Goal: Complete application form: Complete application form

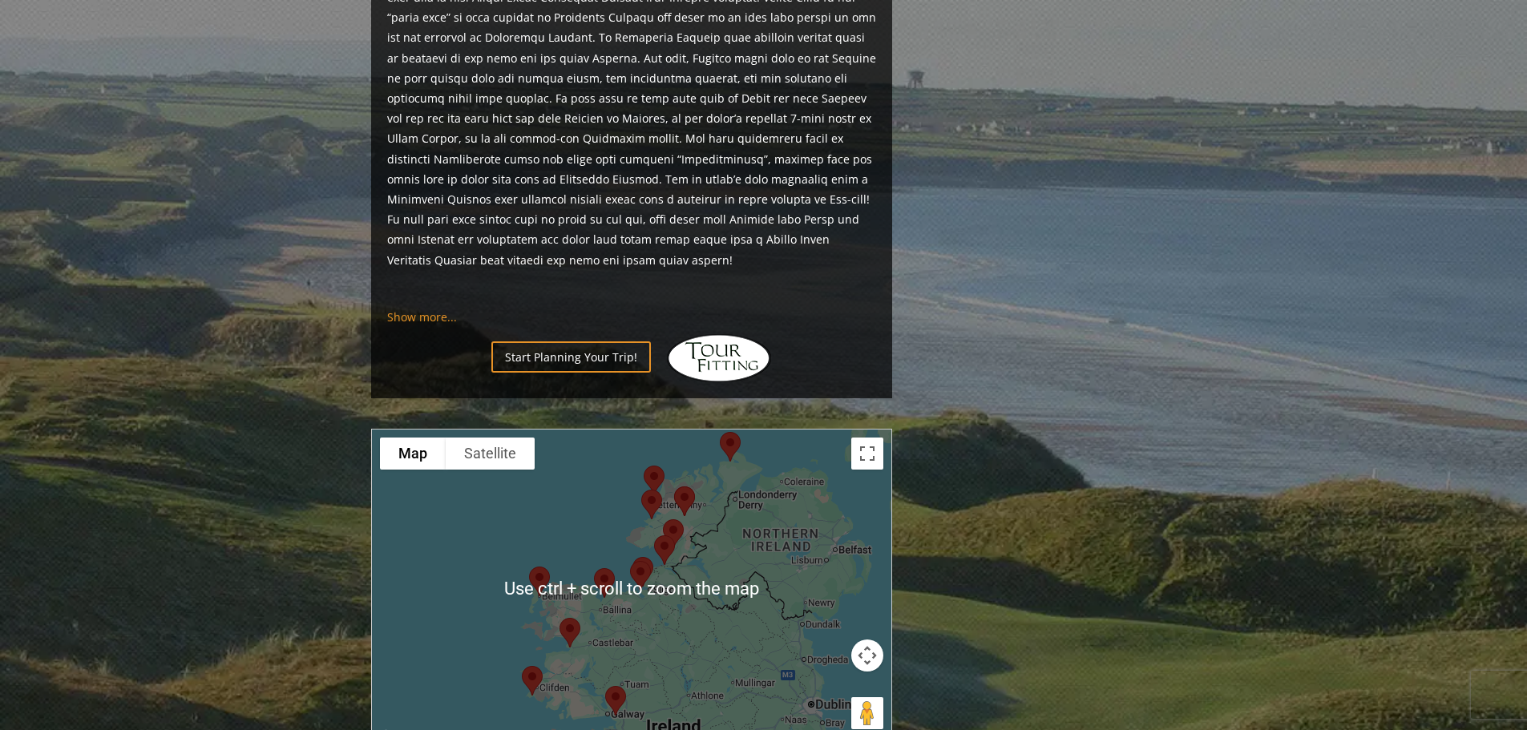
scroll to position [1363, 0]
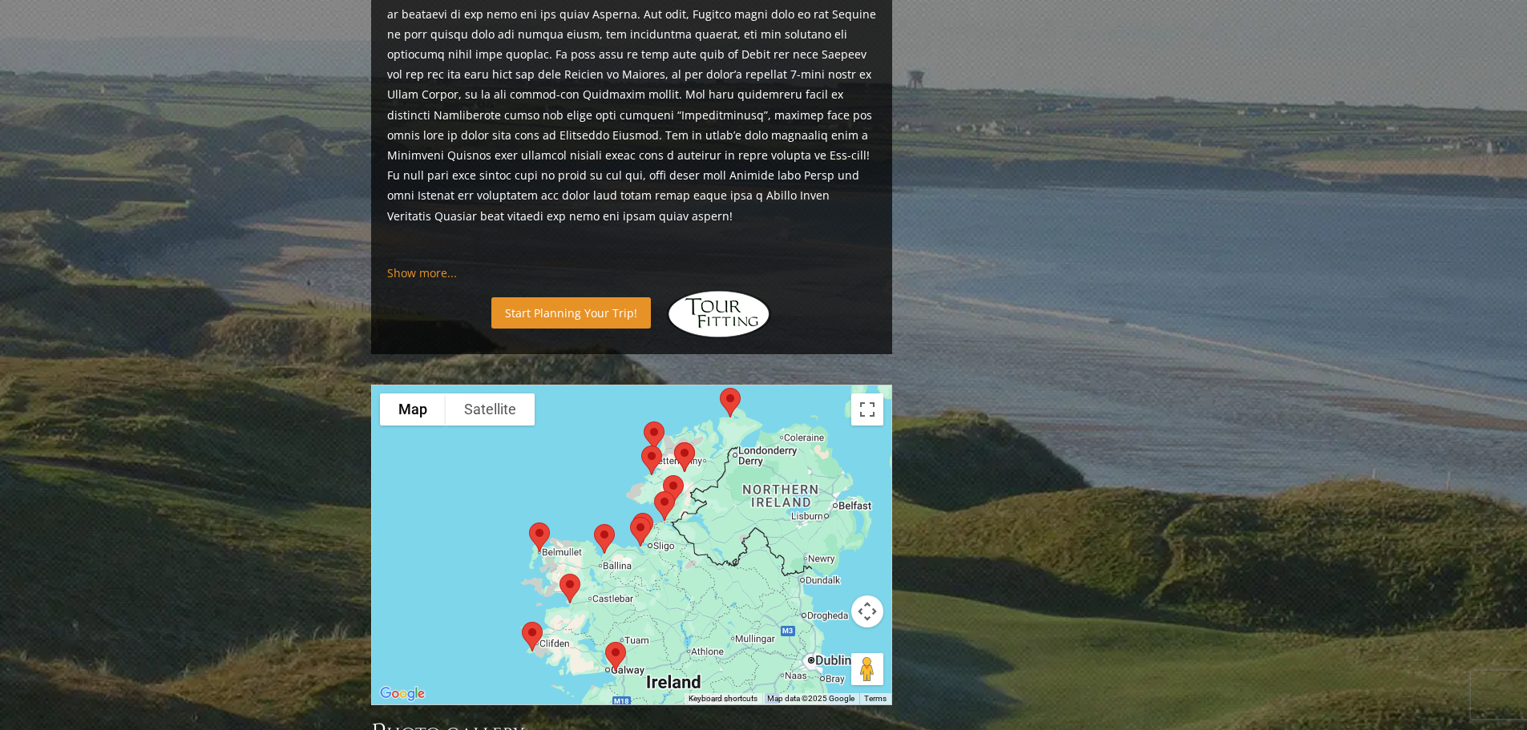
click at [605, 297] on link "Start Planning Your Trip!" at bounding box center [571, 312] width 160 height 31
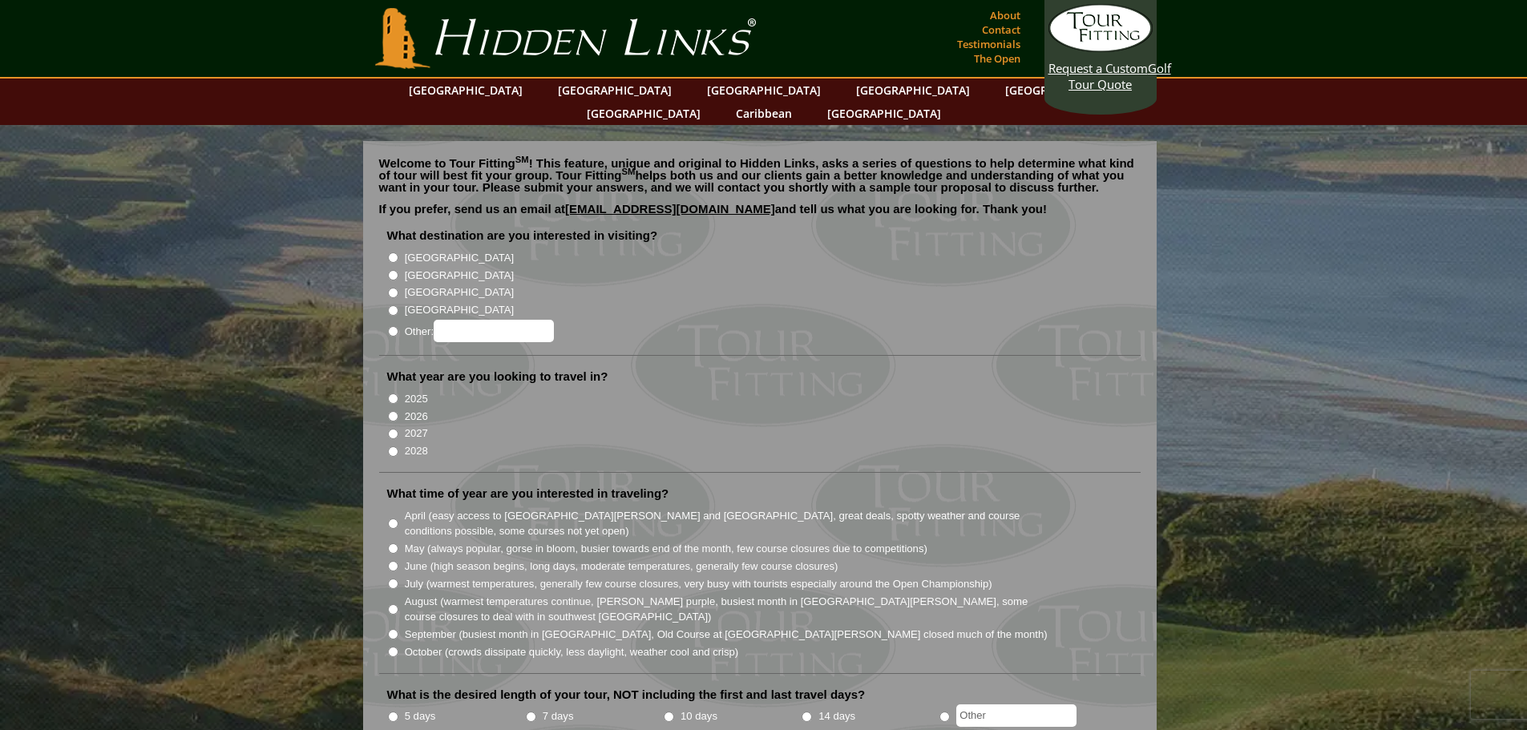
click at [393, 252] on input "[GEOGRAPHIC_DATA]" at bounding box center [393, 257] width 10 height 10
radio input "true"
click at [393, 411] on input "2026" at bounding box center [393, 416] width 10 height 10
radio input "true"
click at [666, 712] on input "10 days" at bounding box center [669, 717] width 10 height 10
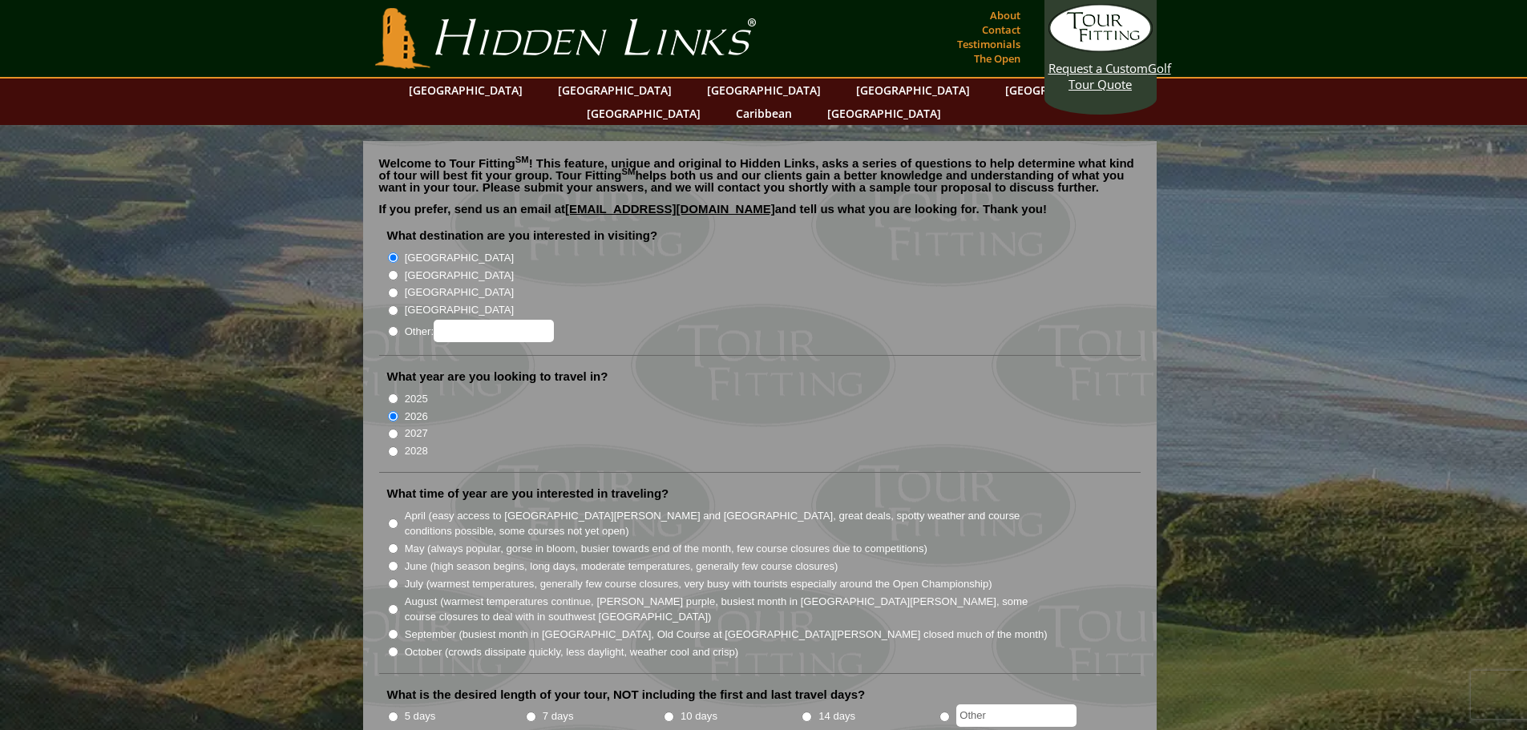
radio input "true"
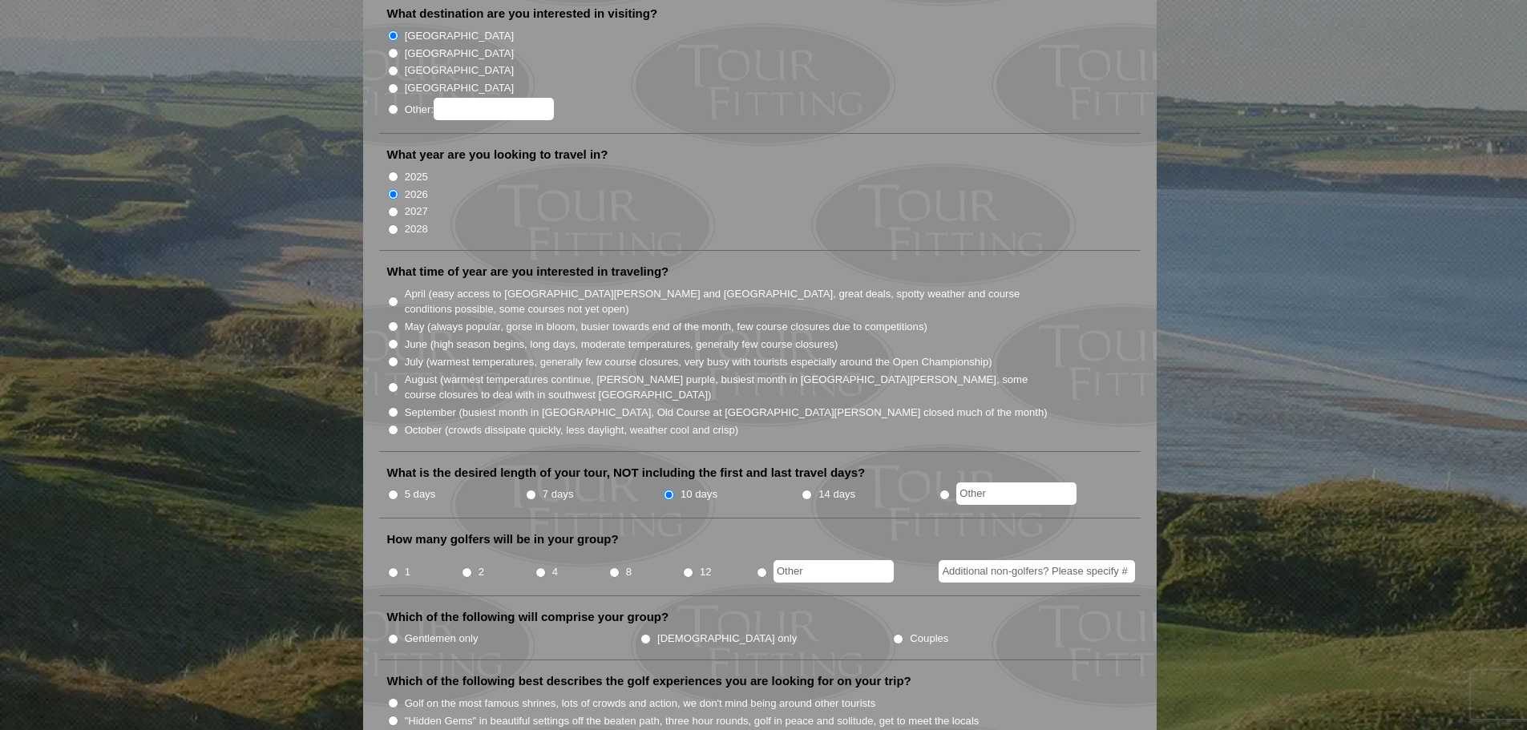
scroll to position [240, 0]
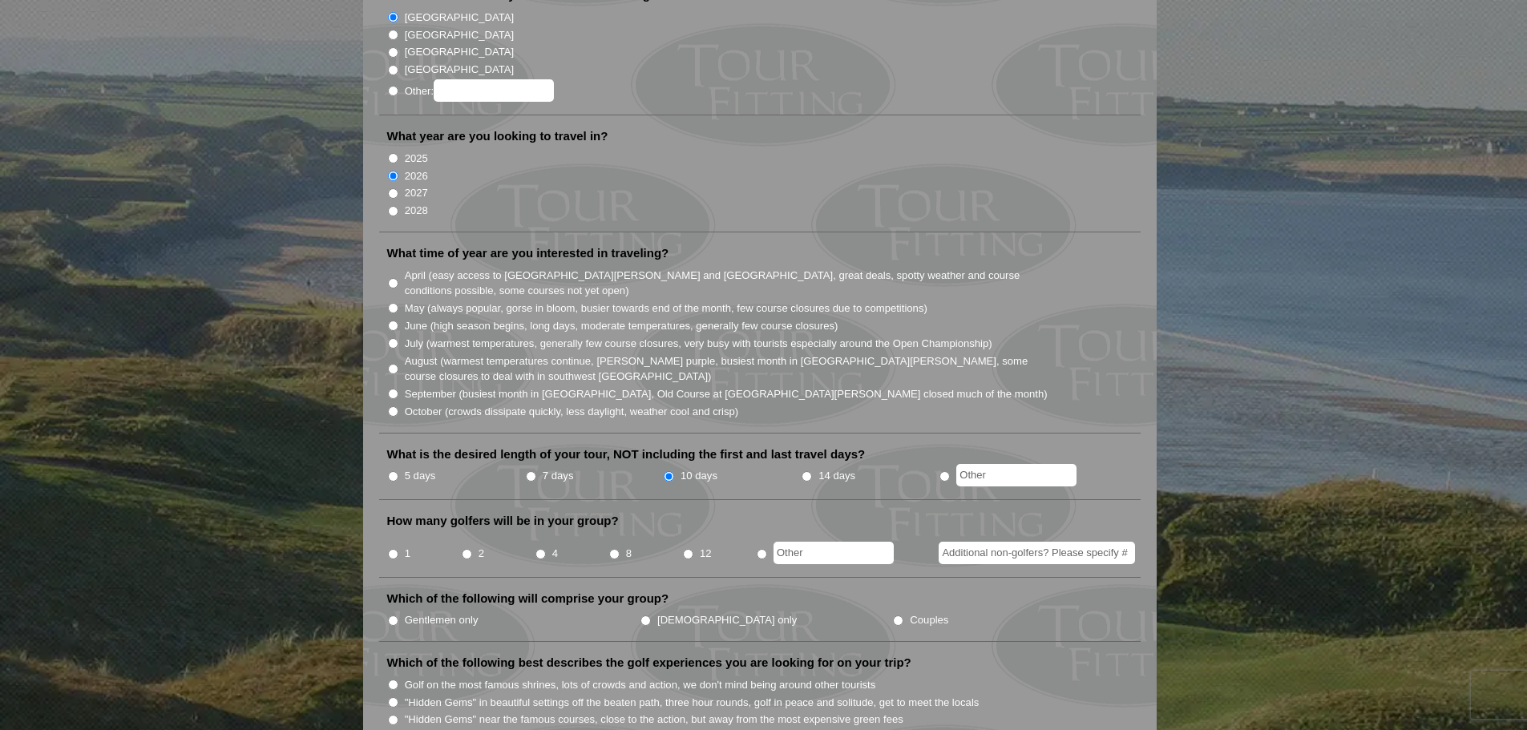
click at [391, 549] on input "1" at bounding box center [393, 554] width 10 height 10
radio input "true"
click at [395, 616] on input "Gentlemen only" at bounding box center [393, 621] width 10 height 10
radio input "true"
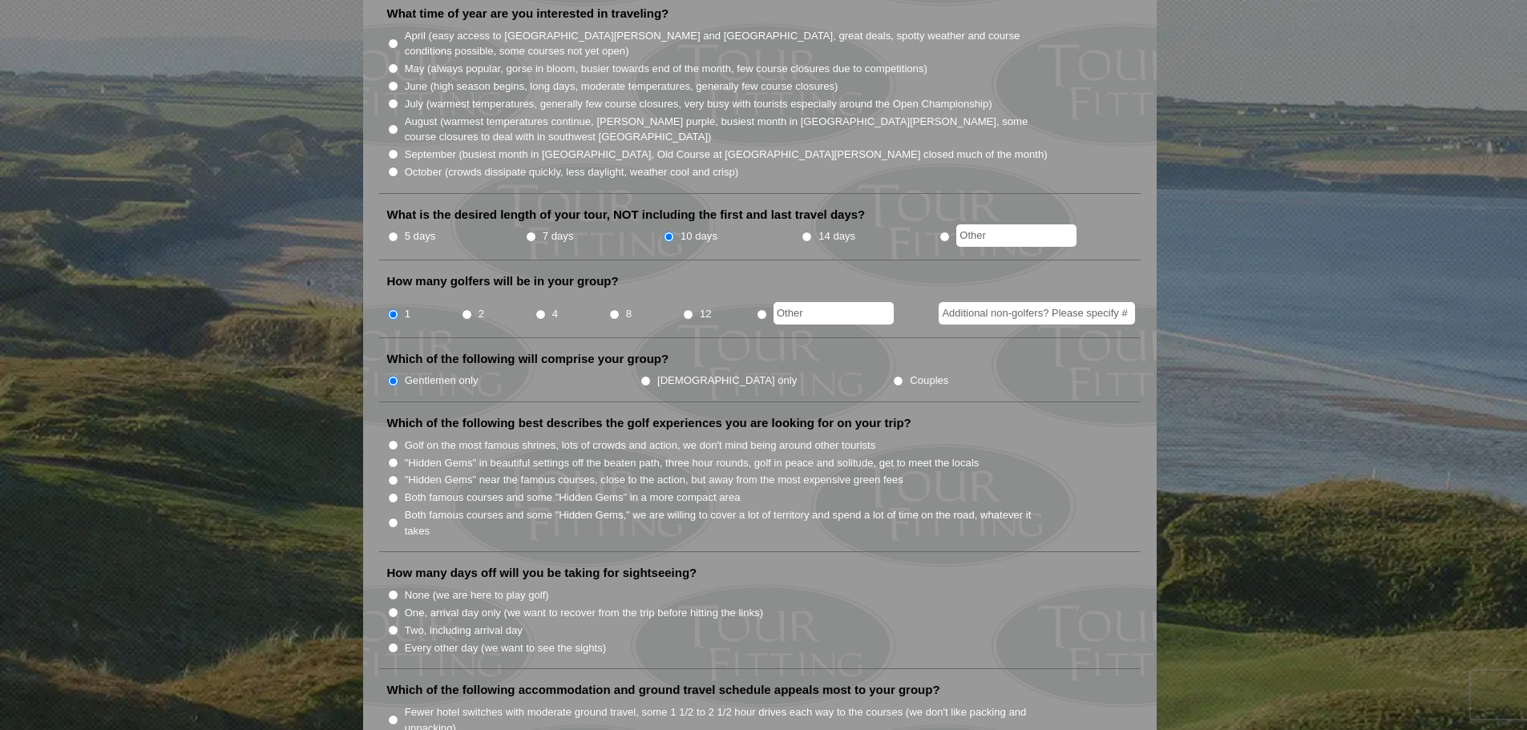
scroll to position [481, 0]
click at [393, 457] on input ""Hidden Gems" in beautiful settings off the beaten path, three hour rounds, gol…" at bounding box center [393, 462] width 10 height 10
radio input "true"
click at [395, 589] on input "None (we are here to play golf)" at bounding box center [393, 594] width 10 height 10
radio input "true"
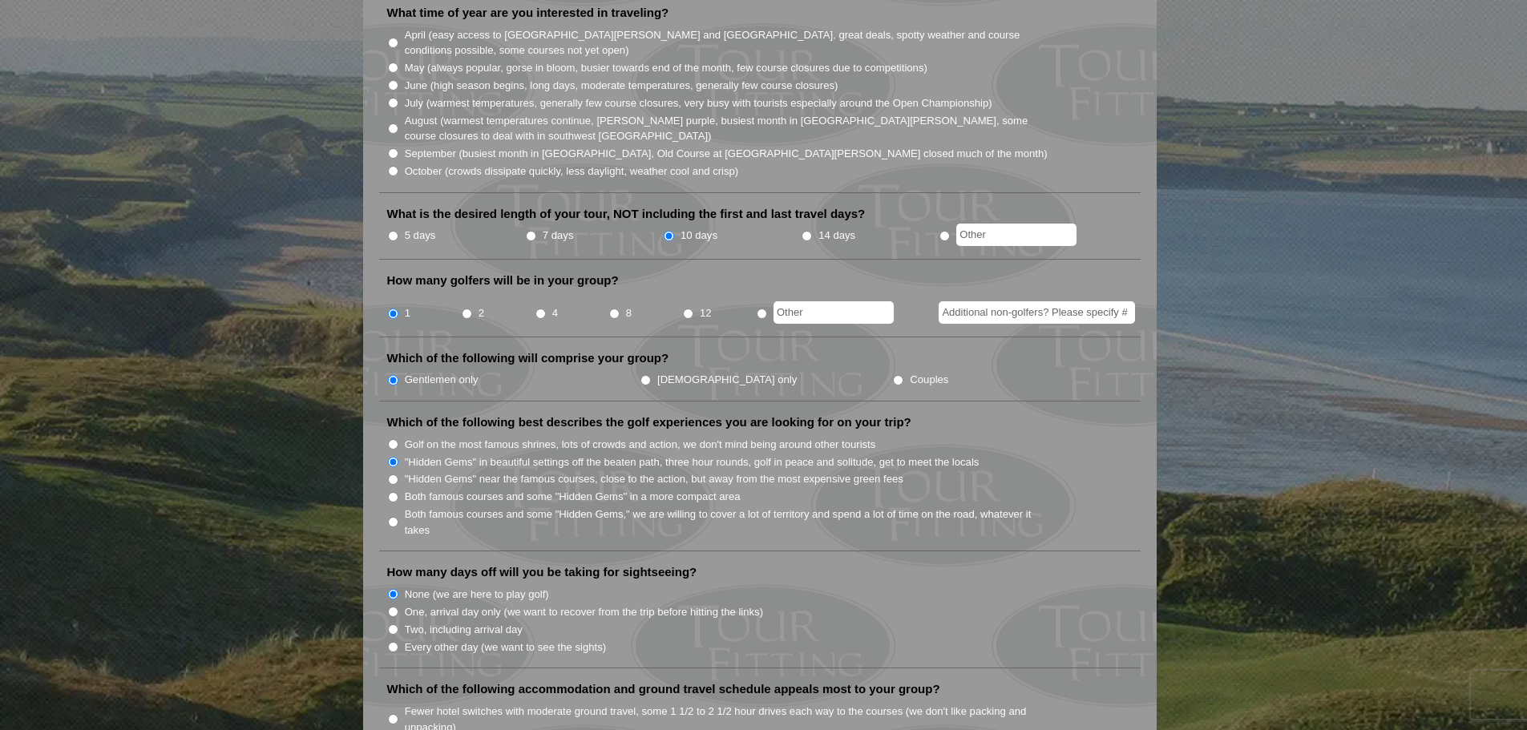
click at [394, 607] on input "One, arrival day only (we want to recover from the trip before hitting the link…" at bounding box center [393, 612] width 10 height 10
radio input "true"
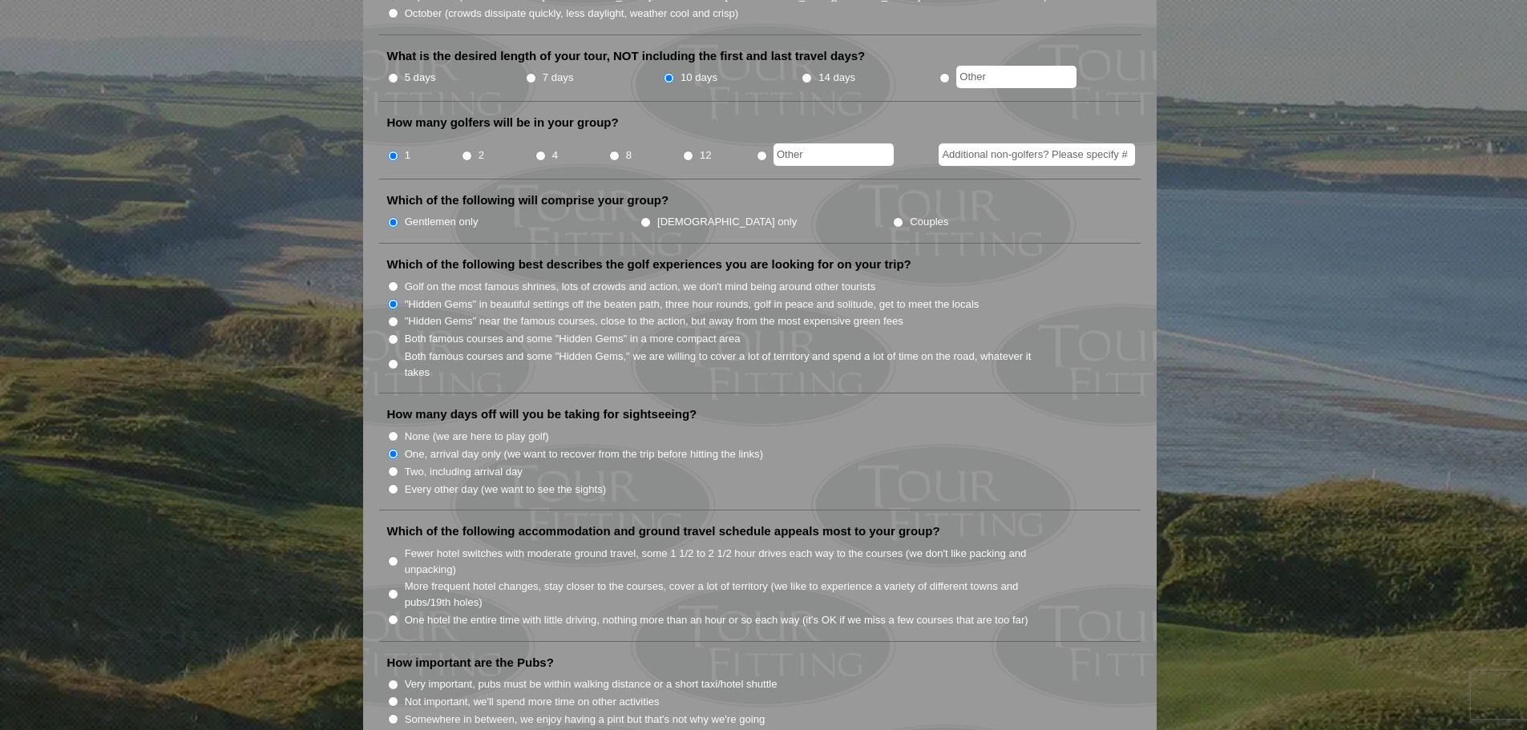
scroll to position [641, 0]
click at [394, 612] on input "One hotel the entire time with little driving, nothing more than an hour or so …" at bounding box center [393, 617] width 10 height 10
radio input "true"
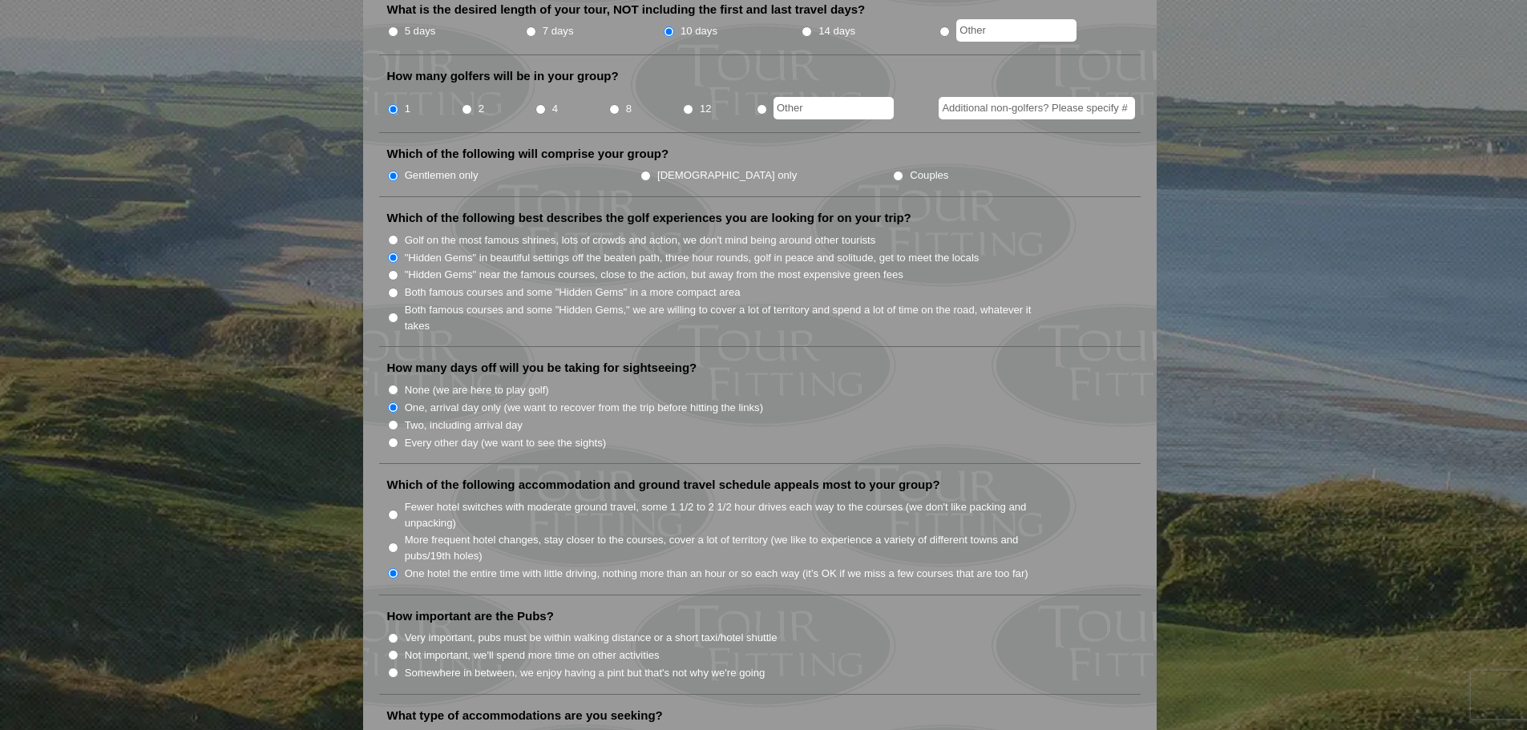
scroll to position [721, 0]
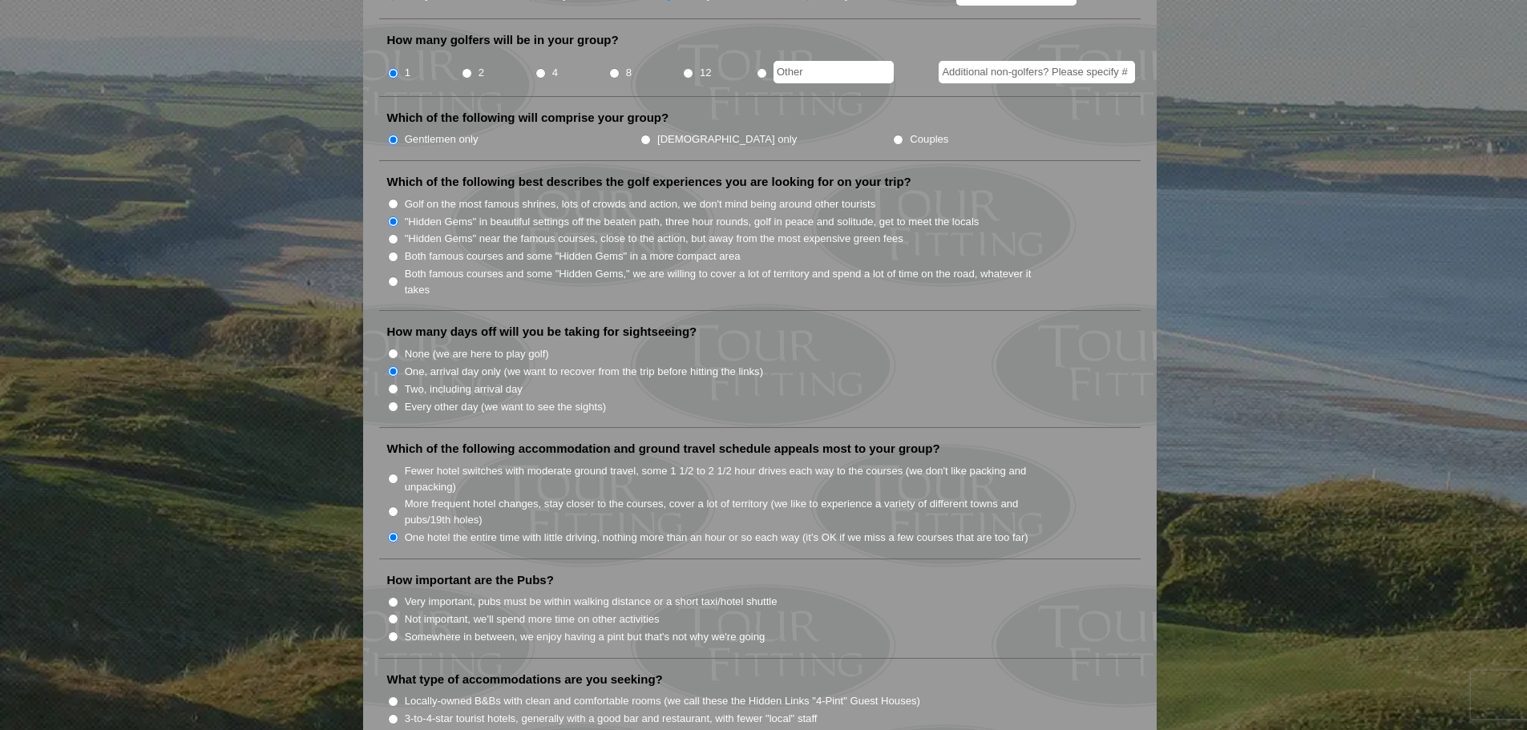
click at [394, 632] on input "Somewhere in between, we enjoy having a pint but that's not why we're going" at bounding box center [393, 637] width 10 height 10
radio input "true"
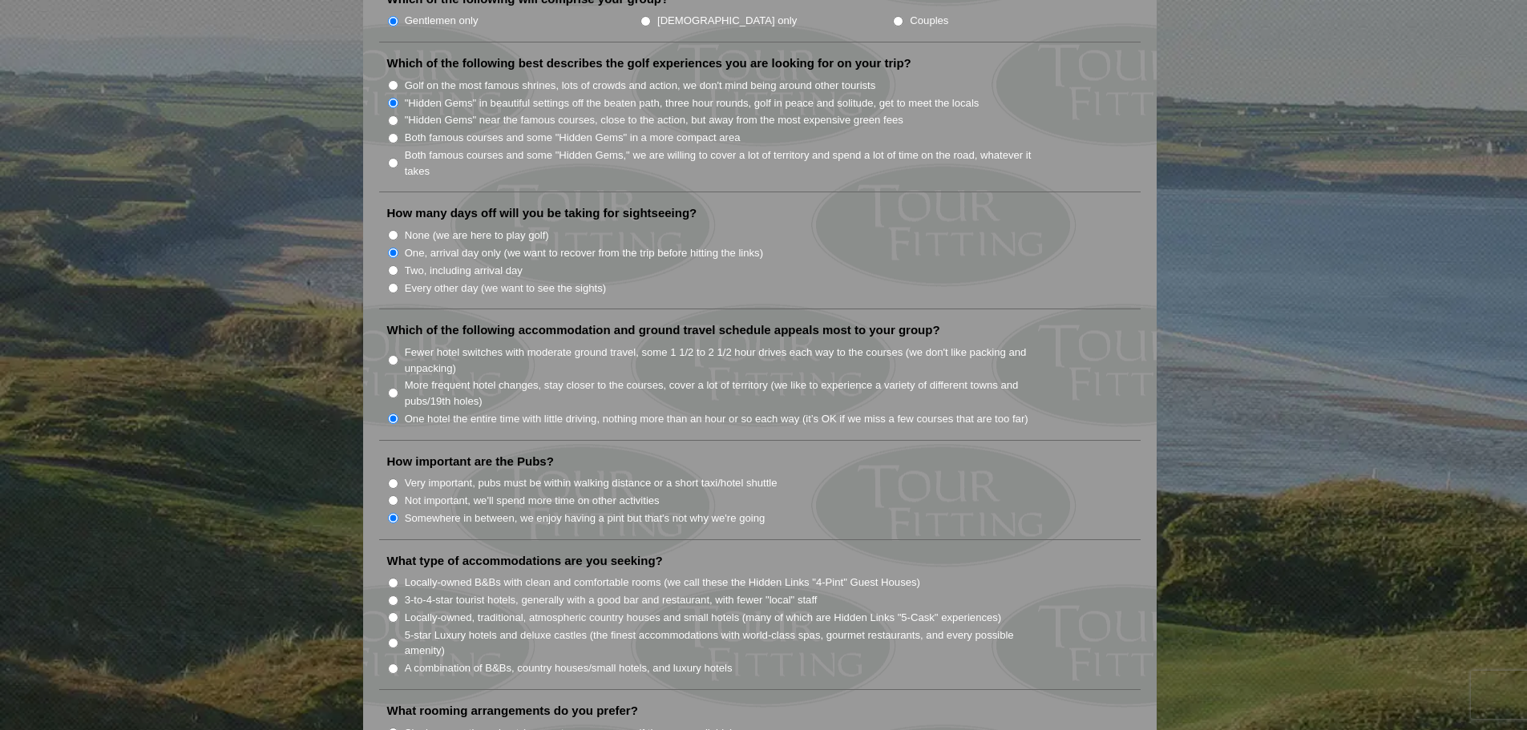
scroll to position [882, 0]
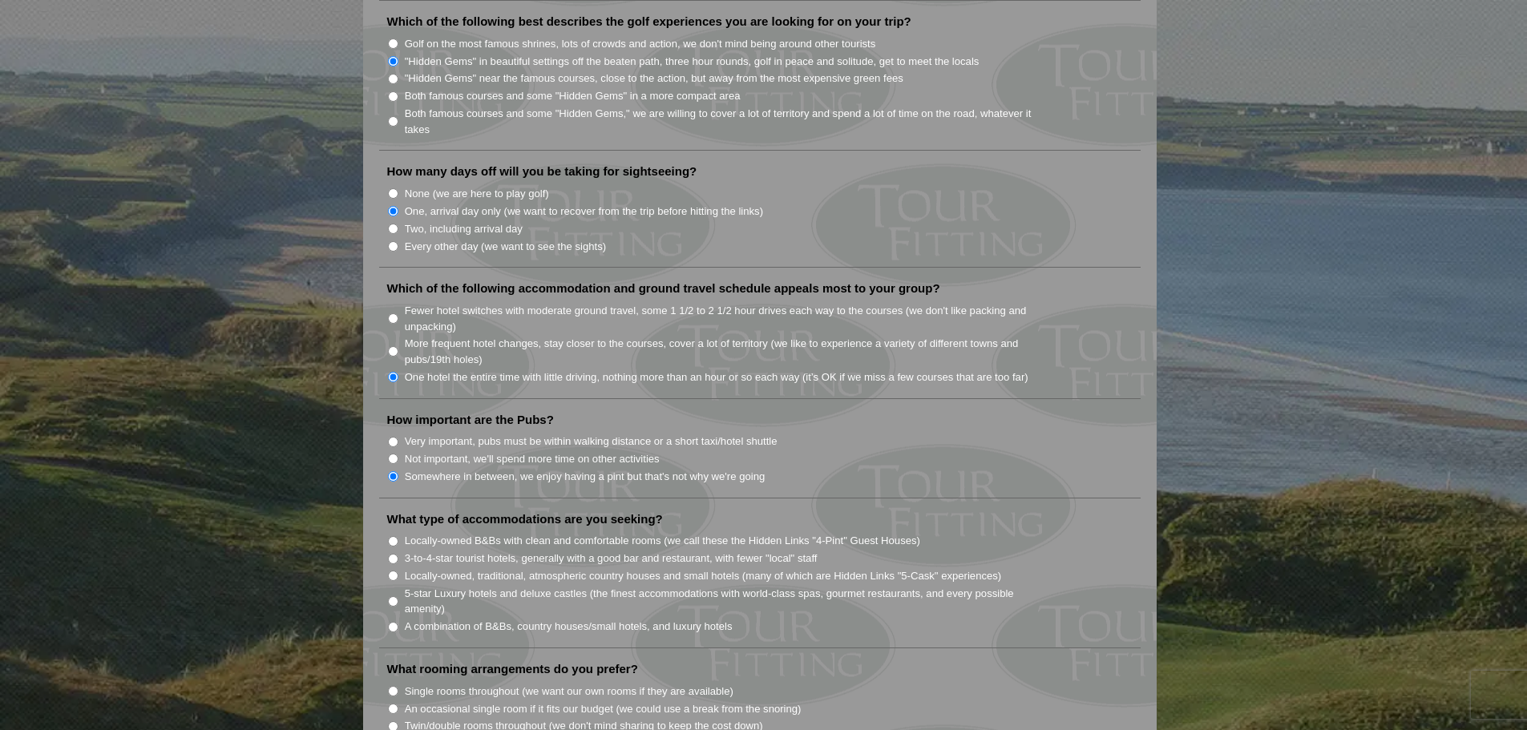
click at [394, 536] on input "Locally-owned B&Bs with clean and comfortable rooms (we call these the Hidden L…" at bounding box center [393, 541] width 10 height 10
radio input "true"
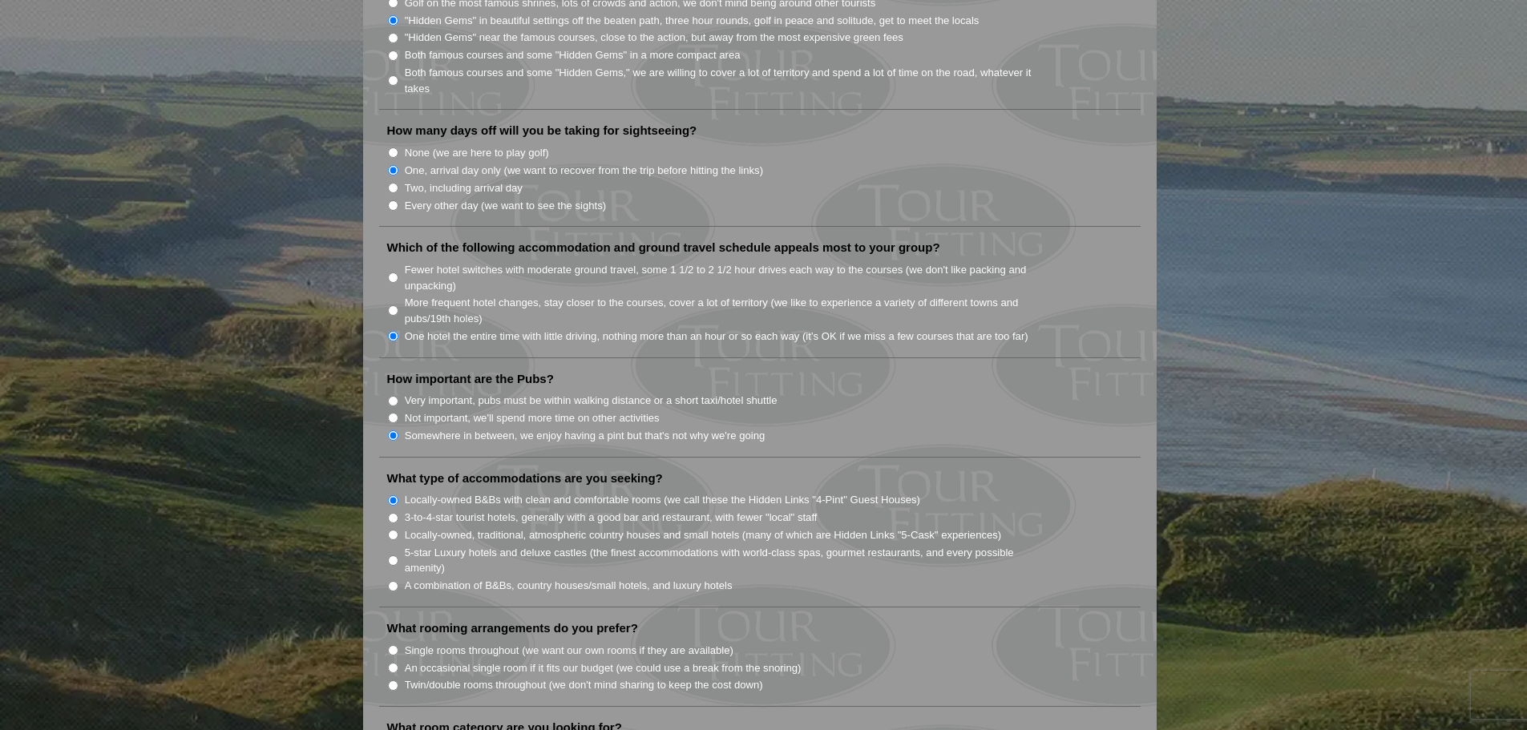
scroll to position [1042, 0]
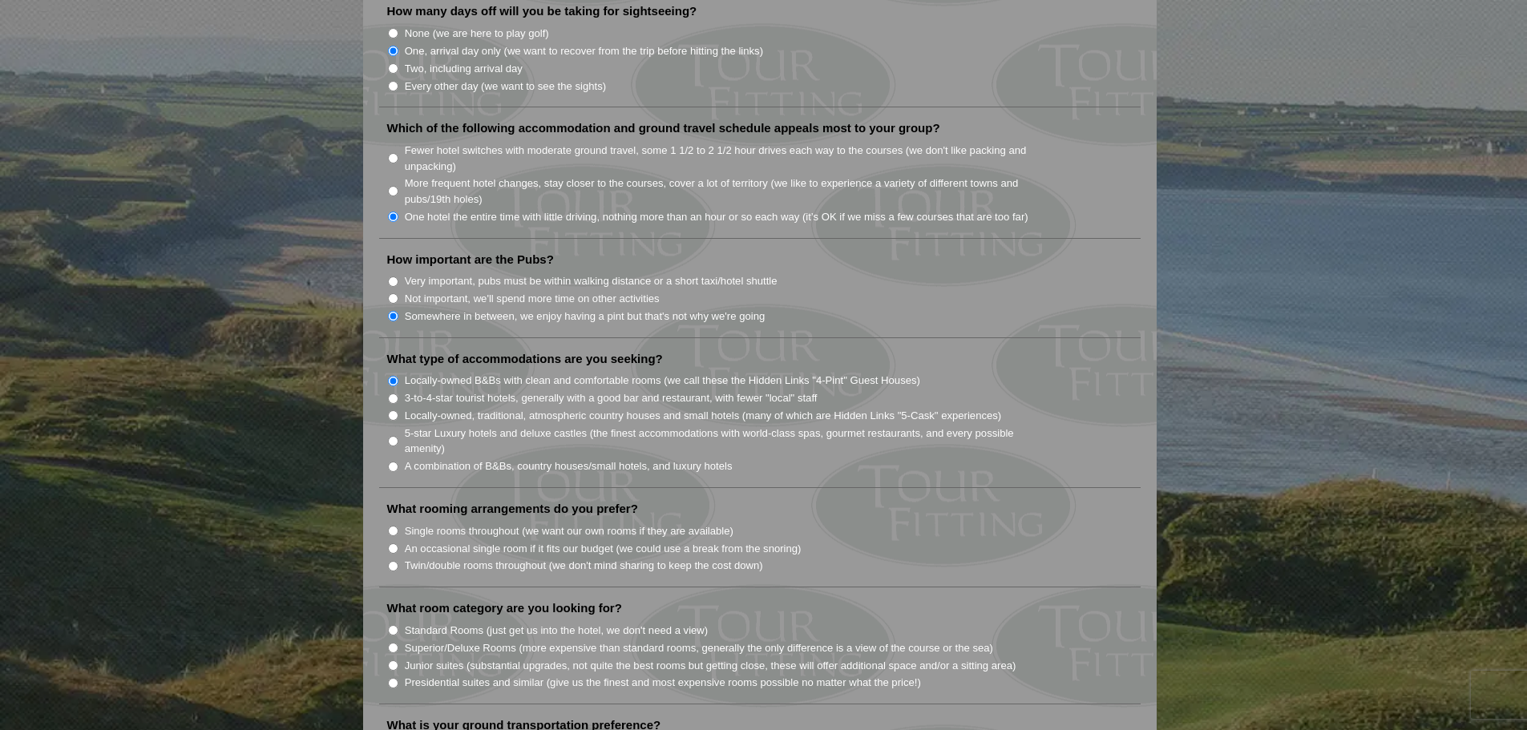
click at [391, 526] on input "Single rooms throughout (we want our own rooms if they are available)" at bounding box center [393, 531] width 10 height 10
radio input "true"
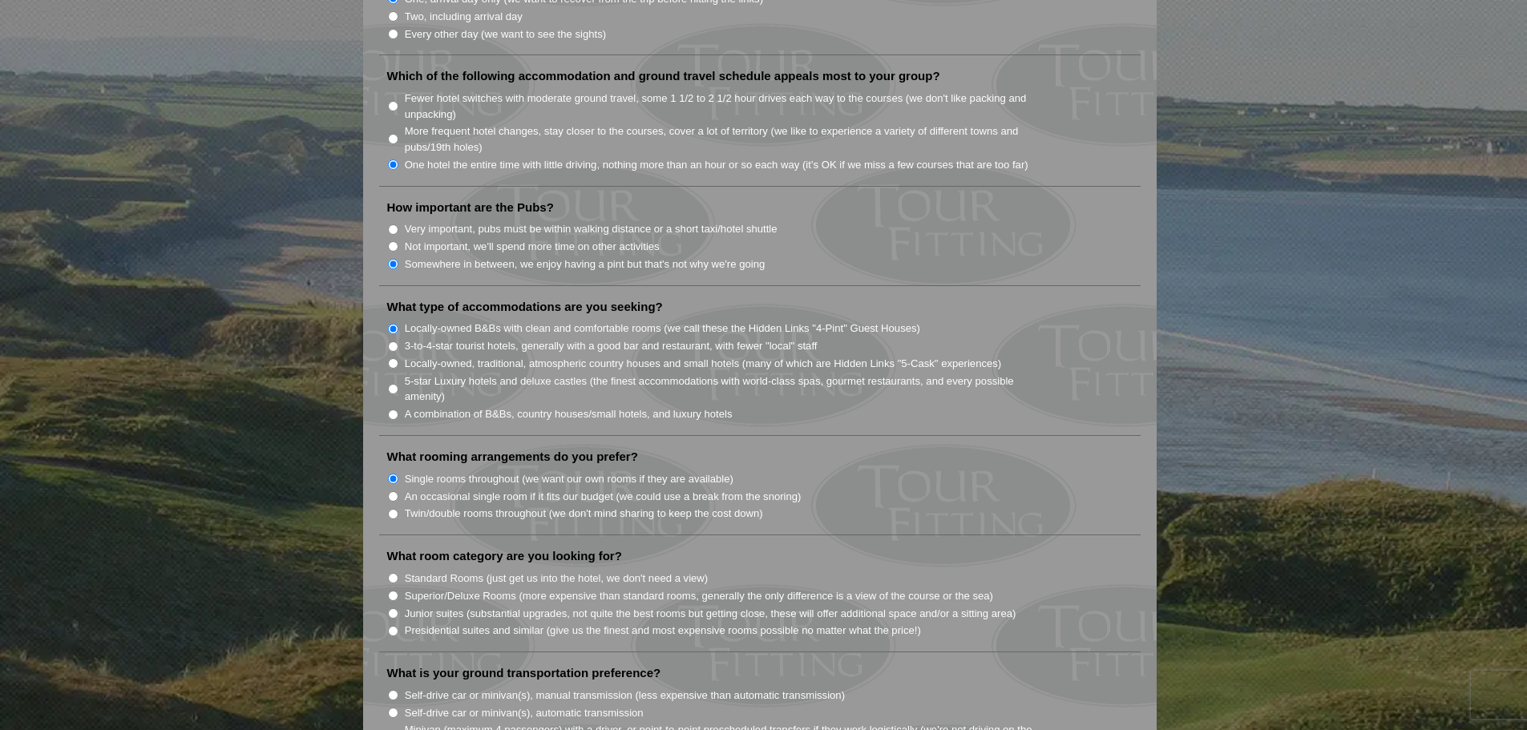
scroll to position [1122, 0]
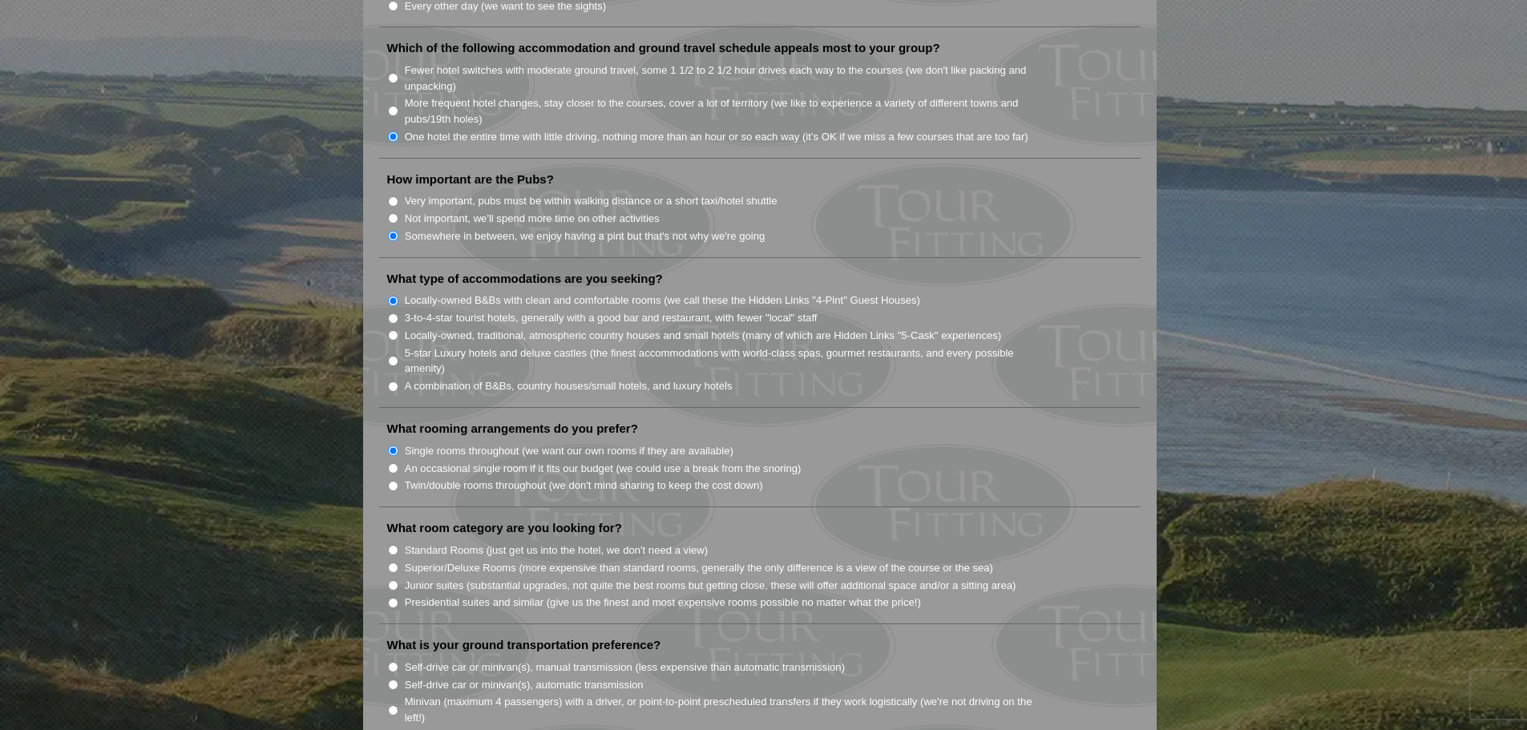
click at [391, 545] on input "Standard Rooms (just get us into the hotel, we don't need a view)" at bounding box center [393, 550] width 10 height 10
radio input "true"
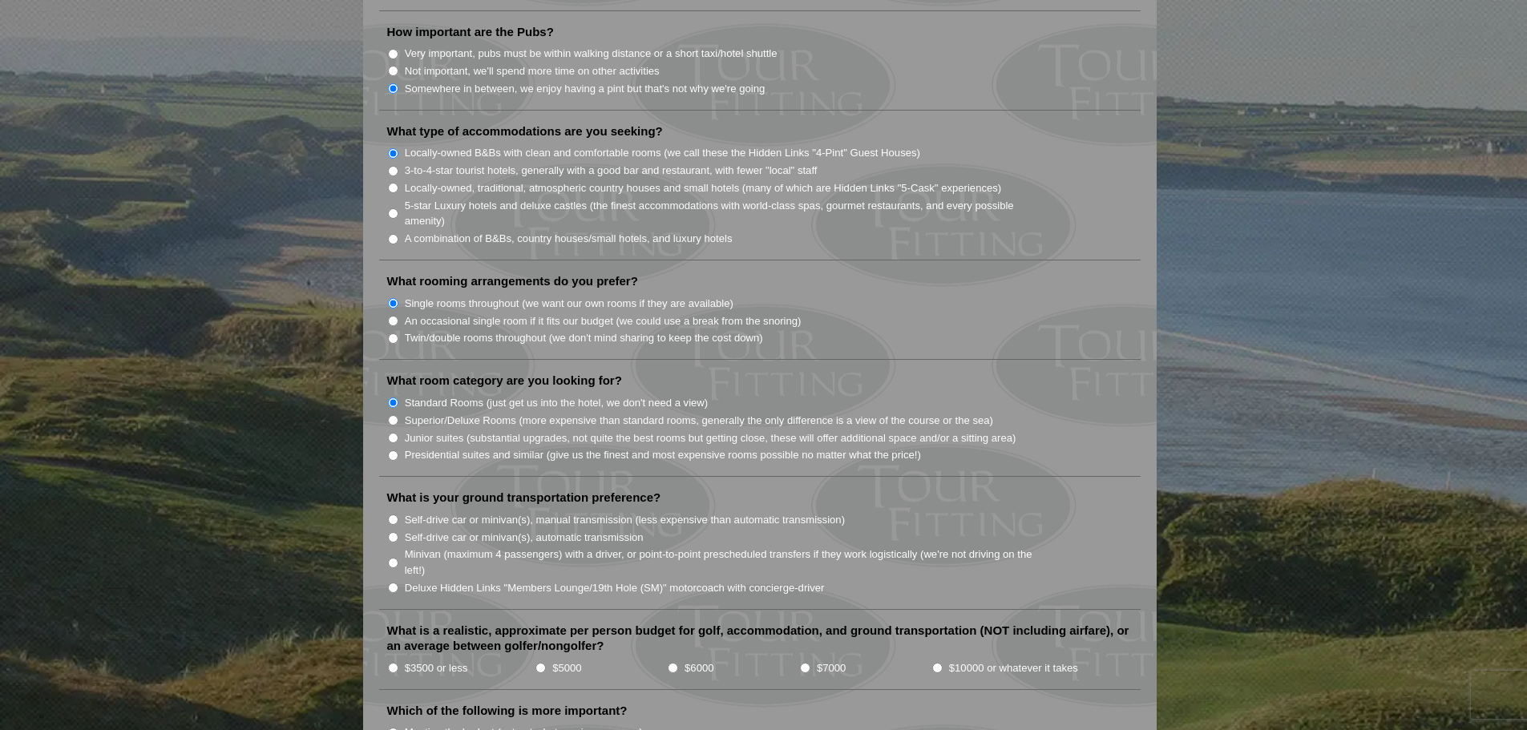
scroll to position [1283, 0]
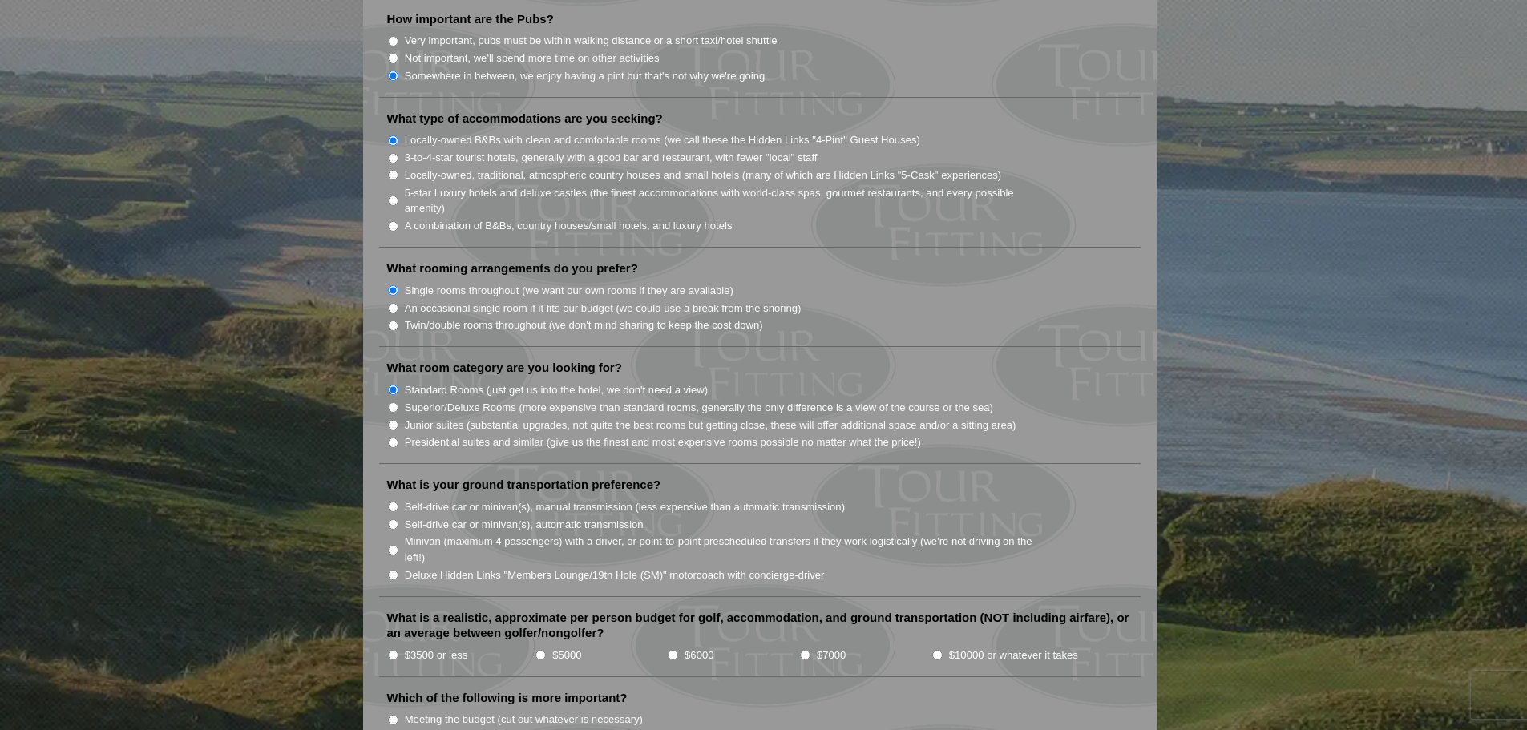
click at [391, 502] on input "Self-drive car or minivan(s), manual transmission (less expensive than automati…" at bounding box center [393, 507] width 10 height 10
radio input "true"
click at [673, 650] on input "$6000" at bounding box center [673, 655] width 10 height 10
radio input "true"
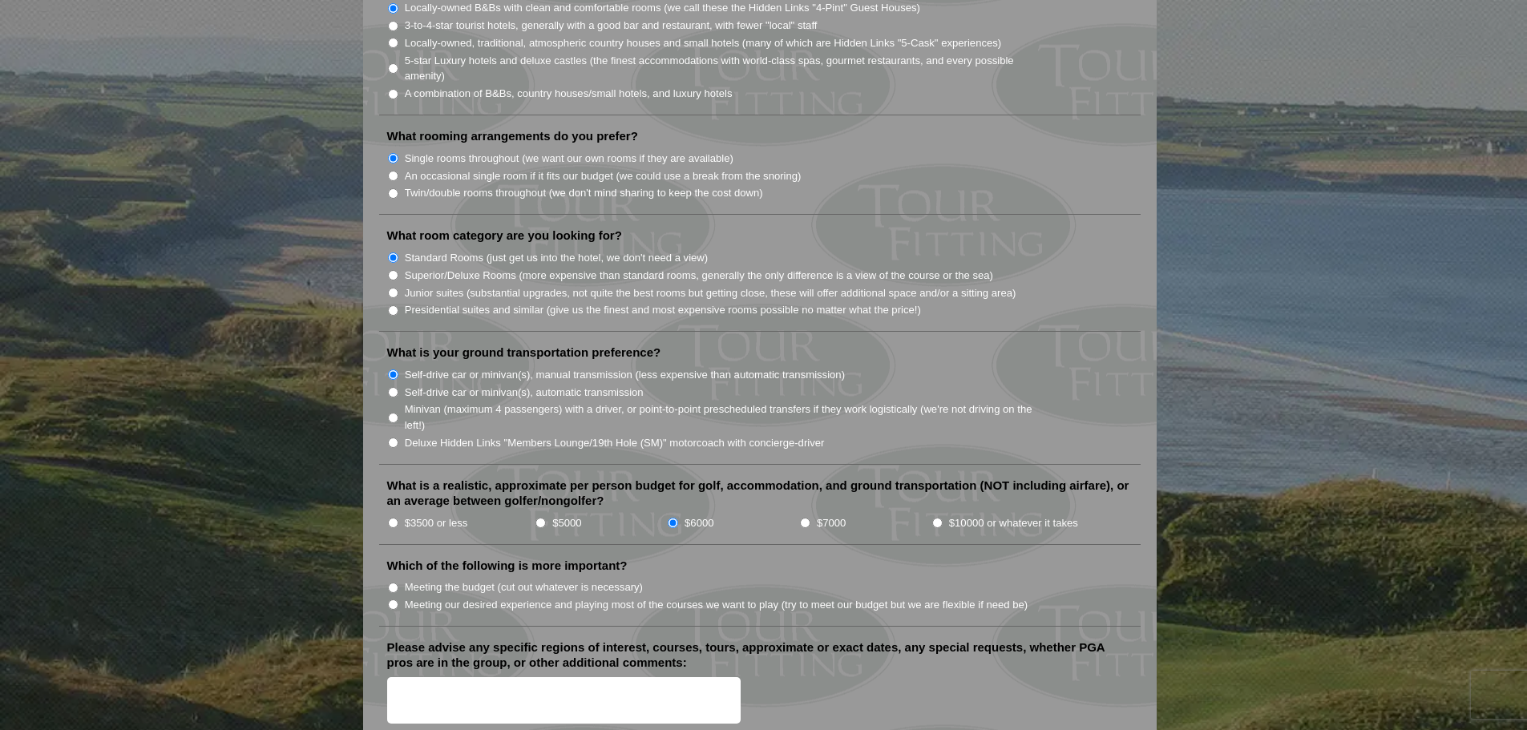
scroll to position [1443, 0]
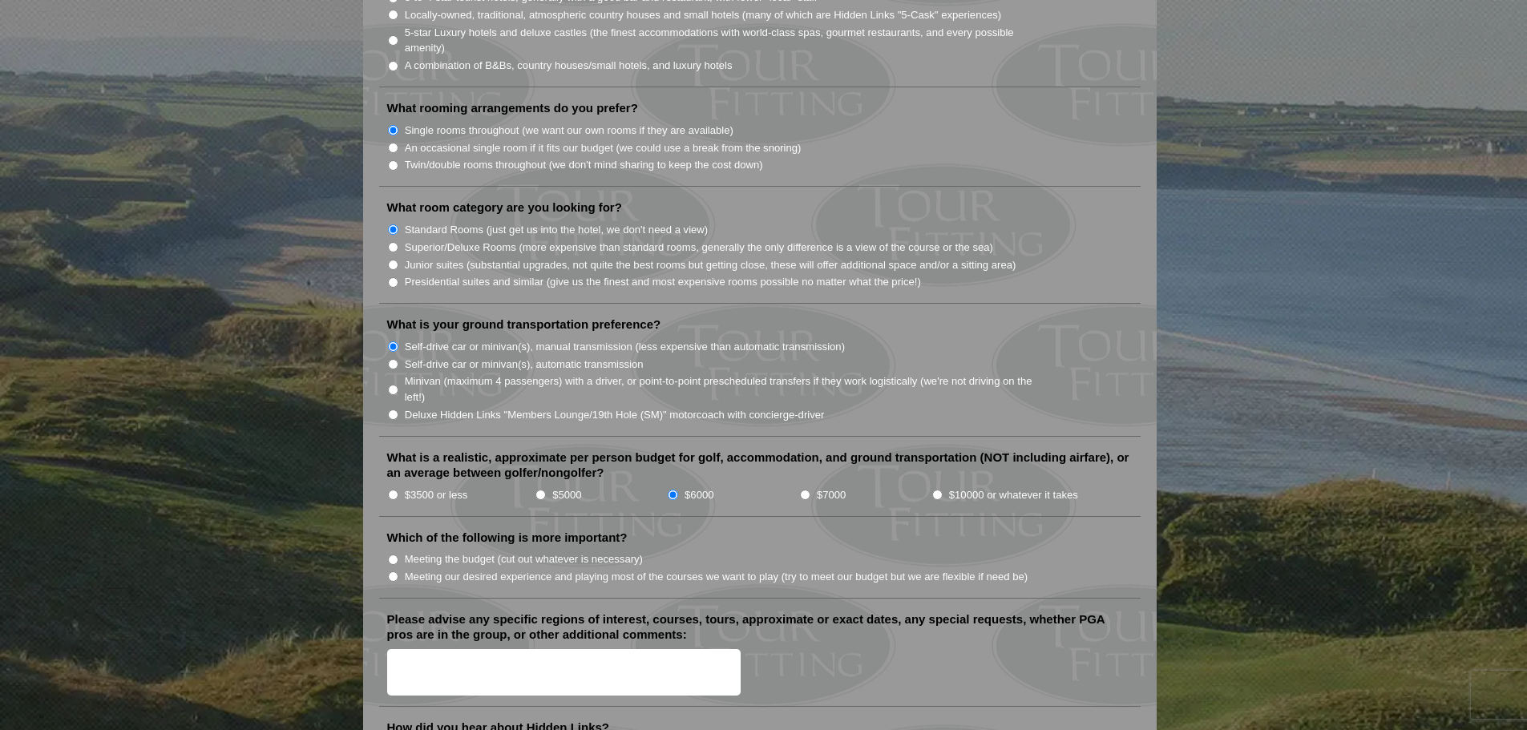
click at [393, 572] on input "Meeting our desired experience and playing most of the courses we want to play …" at bounding box center [393, 577] width 10 height 10
radio input "true"
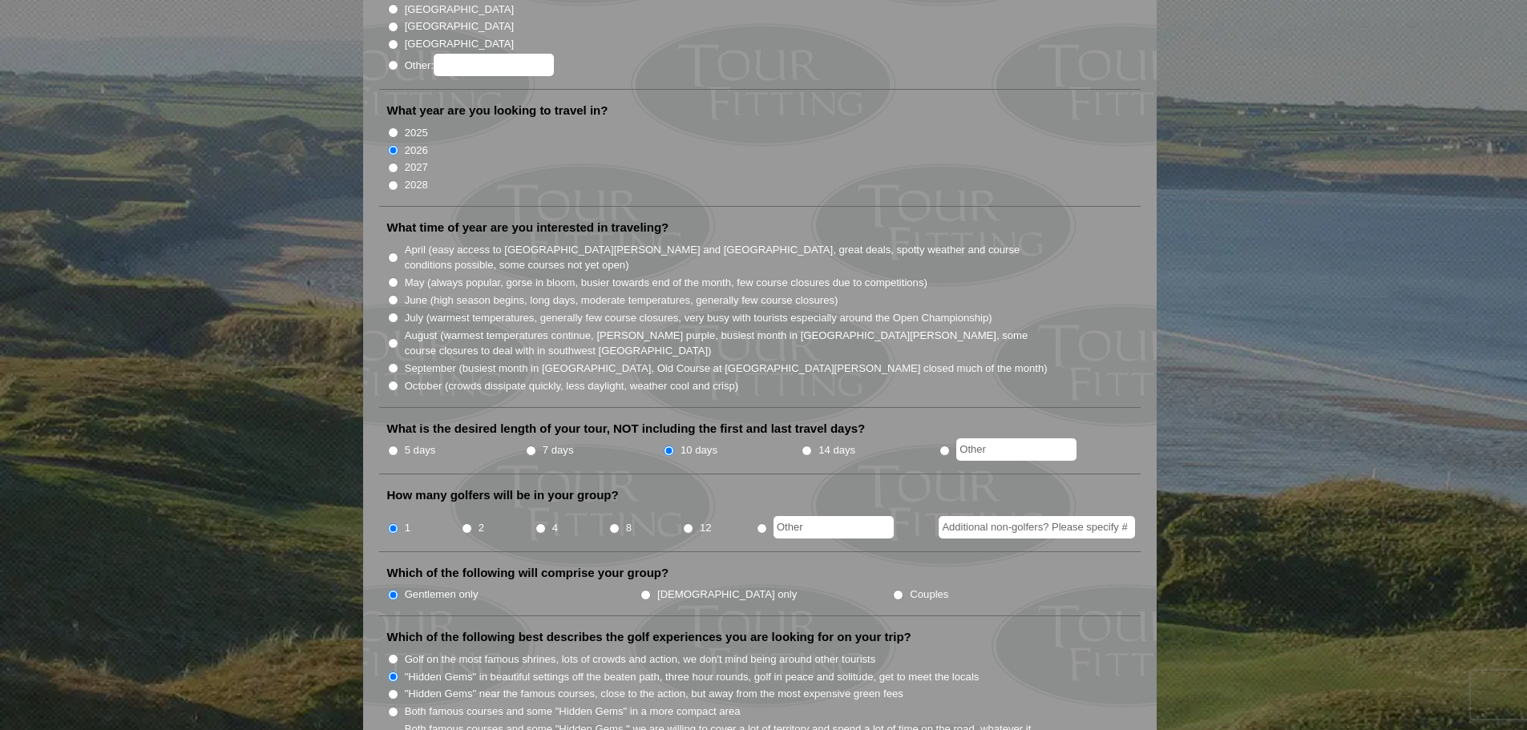
scroll to position [240, 0]
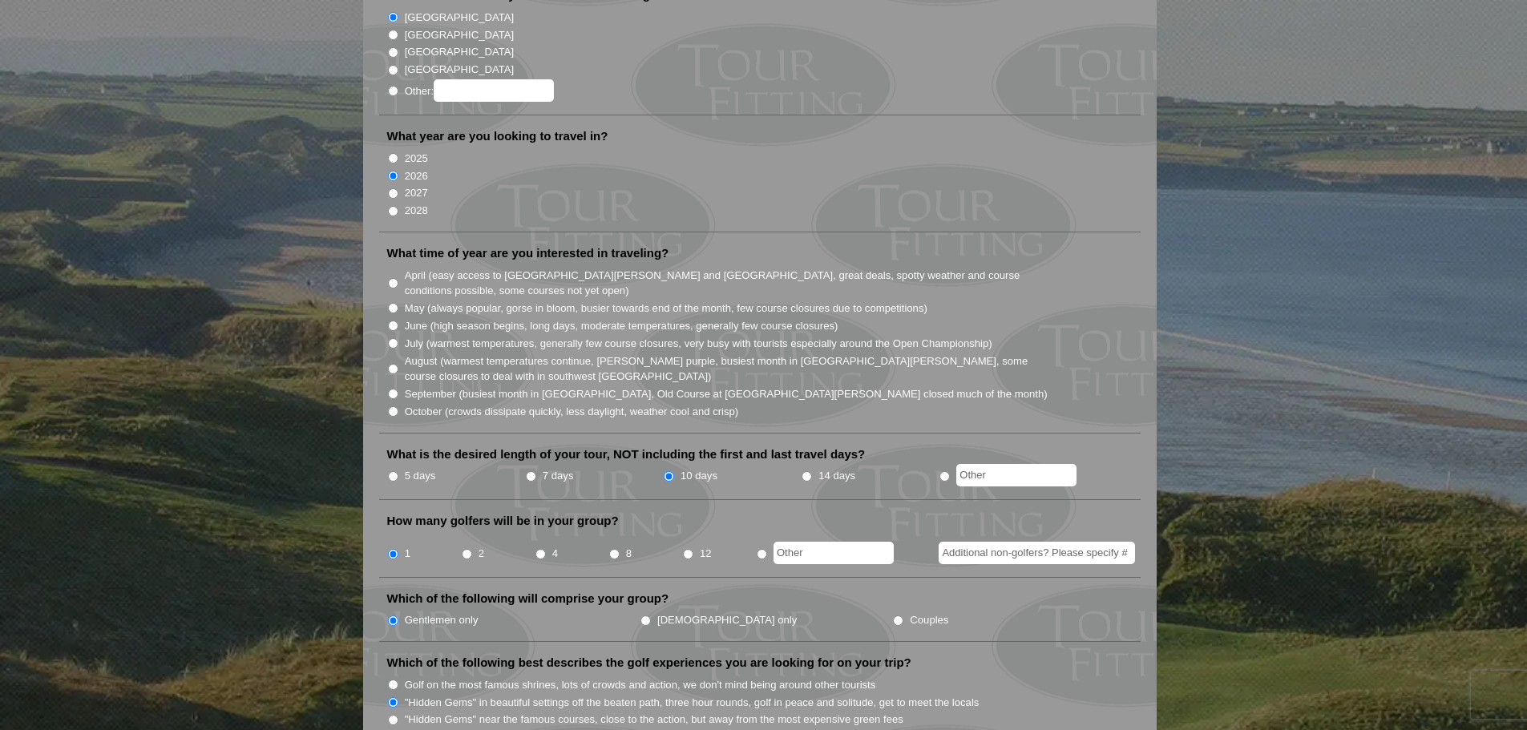
click at [391, 389] on input "September (busiest month in [GEOGRAPHIC_DATA], Old Course at [GEOGRAPHIC_DATA][…" at bounding box center [393, 394] width 10 height 10
radio input "true"
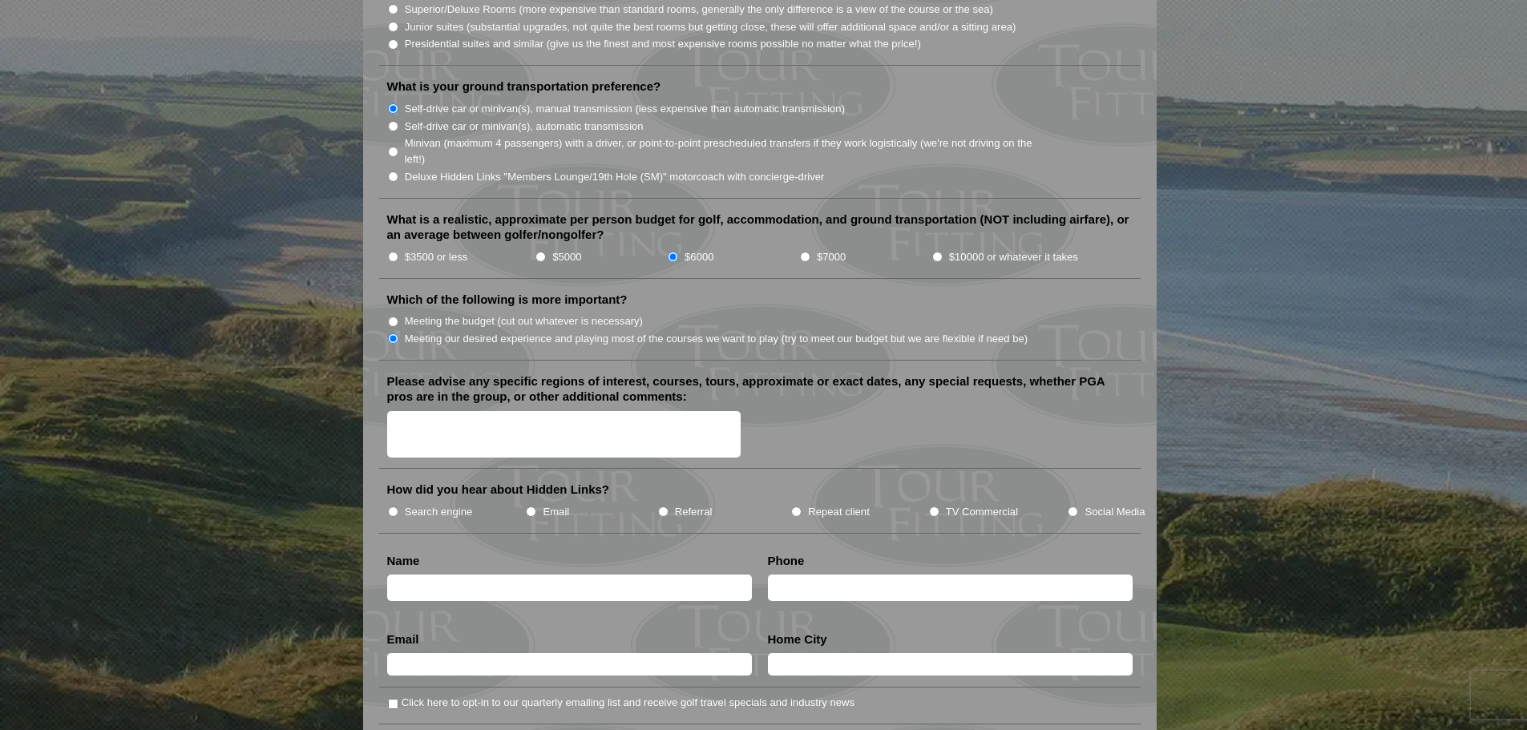
scroll to position [1683, 0]
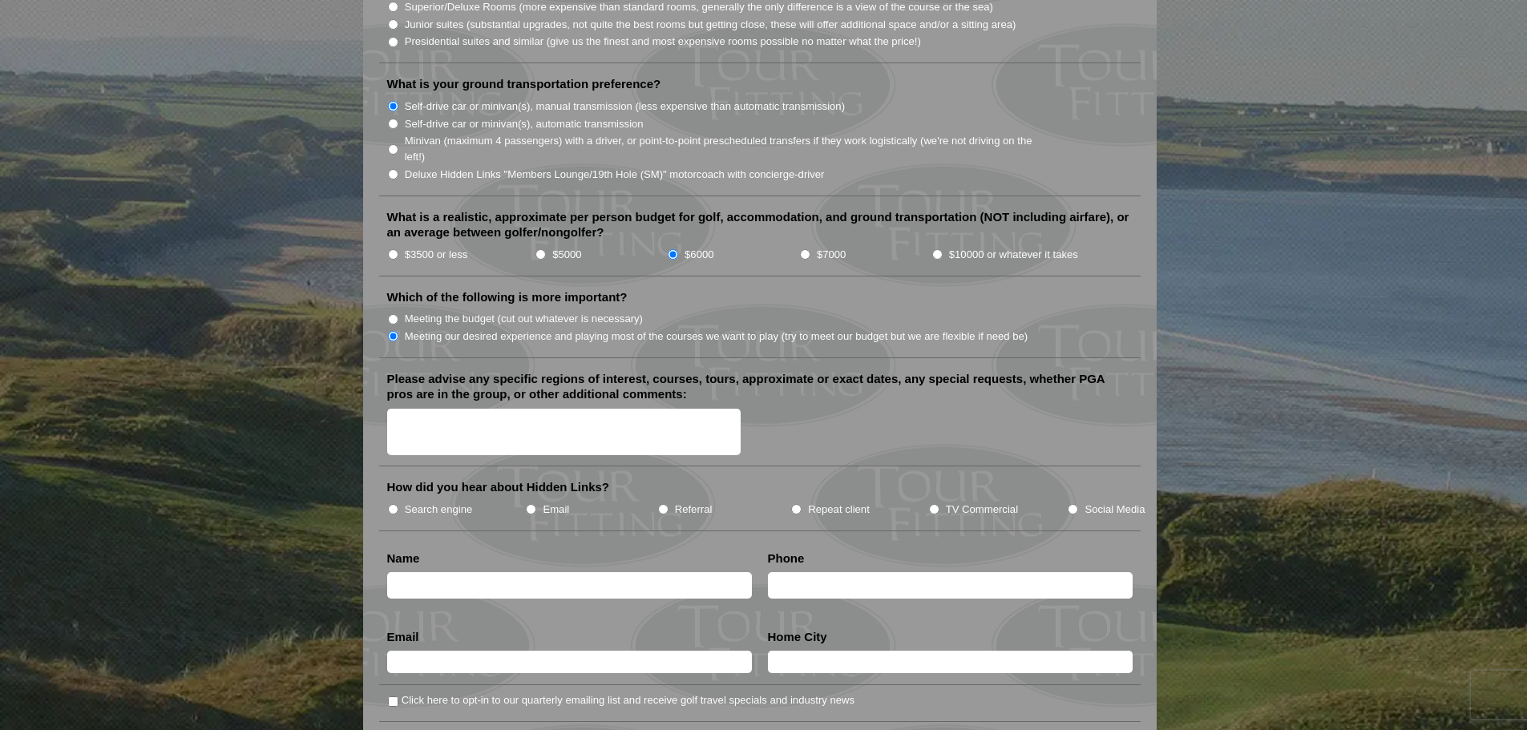
click at [392, 504] on input "Search engine" at bounding box center [393, 509] width 10 height 10
radio input "true"
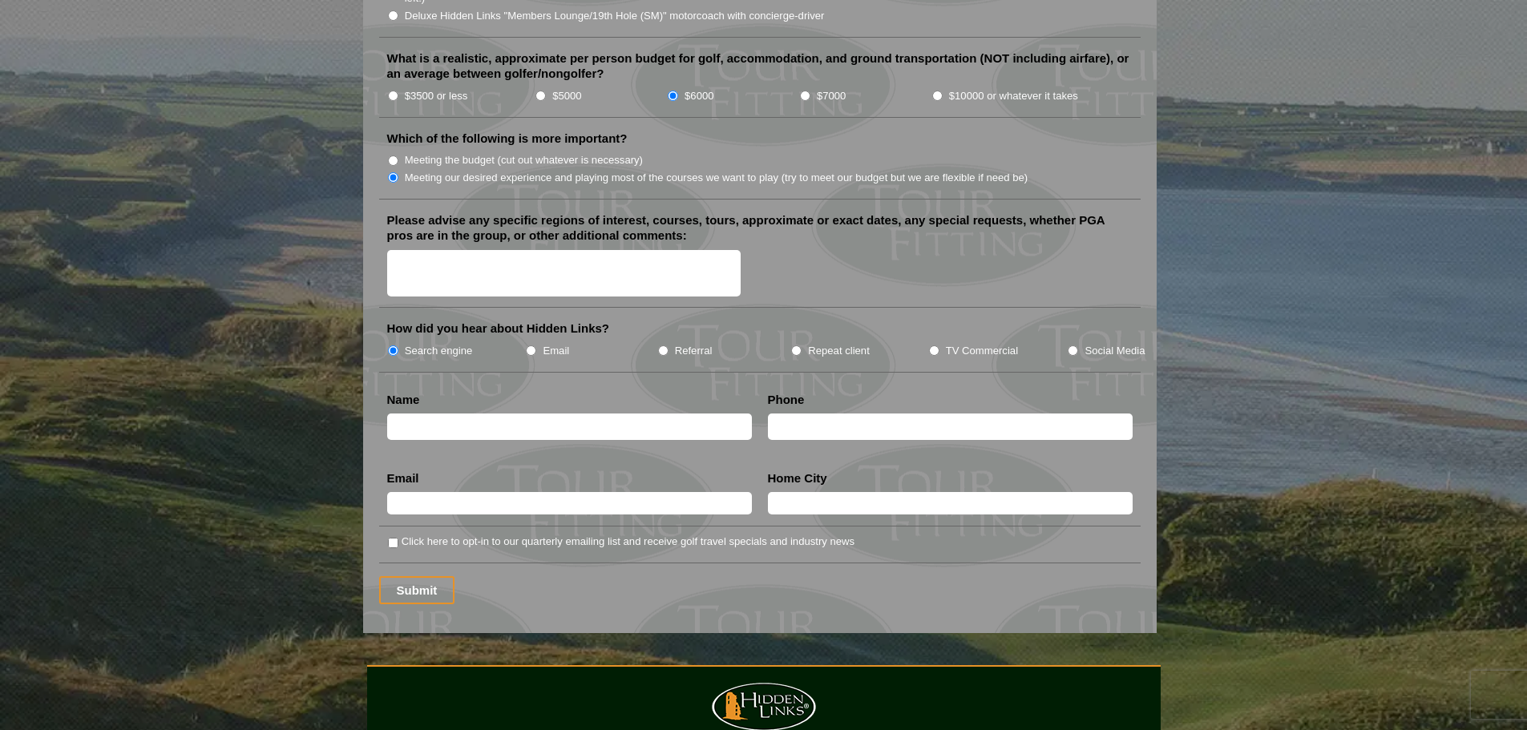
scroll to position [1844, 0]
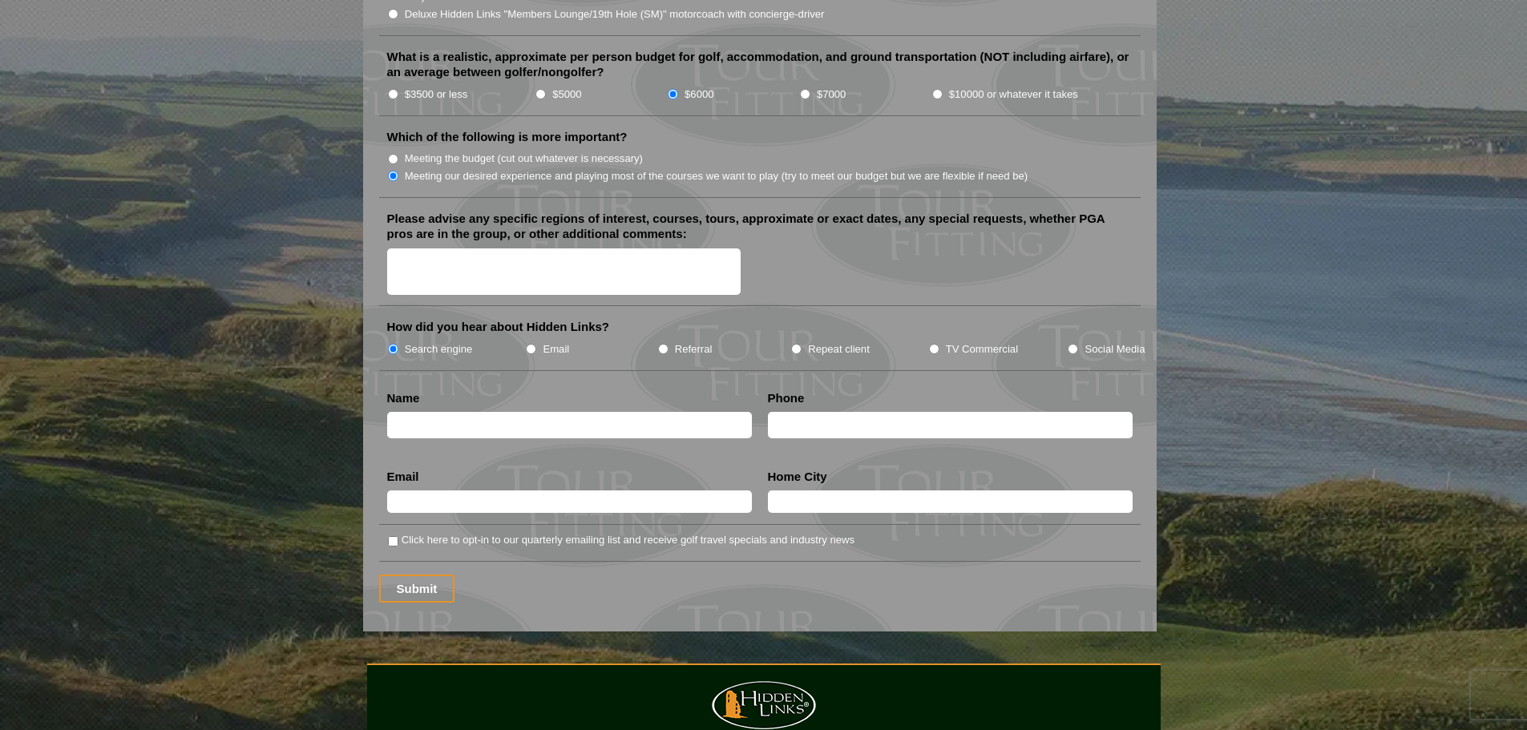
click at [414, 412] on input "text" at bounding box center [569, 425] width 365 height 26
type input "[PERSON_NAME]"
type input "[PHONE_NUMBER]"
type input "[EMAIL_ADDRESS][DOMAIN_NAME]"
type input "Nanaimo"
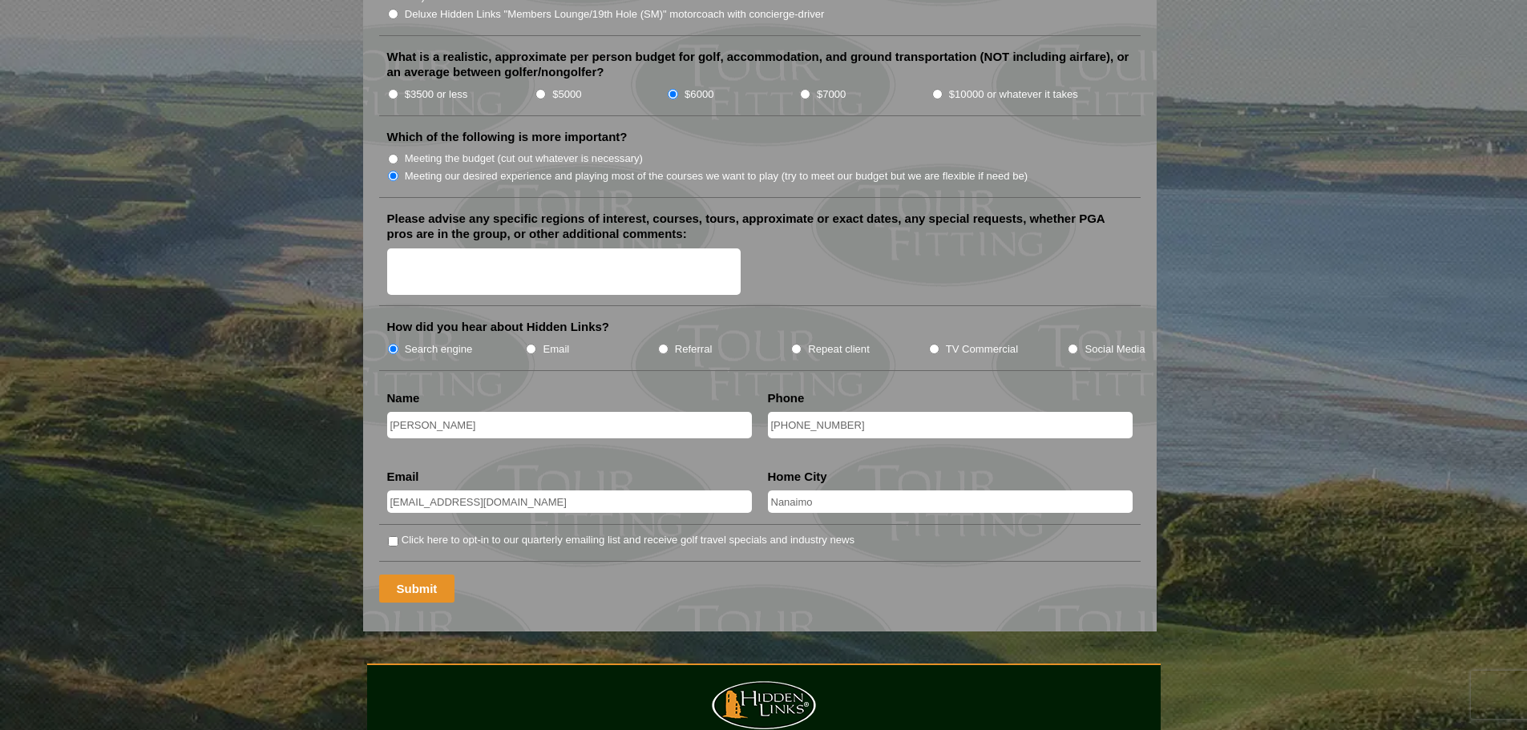
click at [429, 575] on input "Submit" at bounding box center [417, 589] width 76 height 28
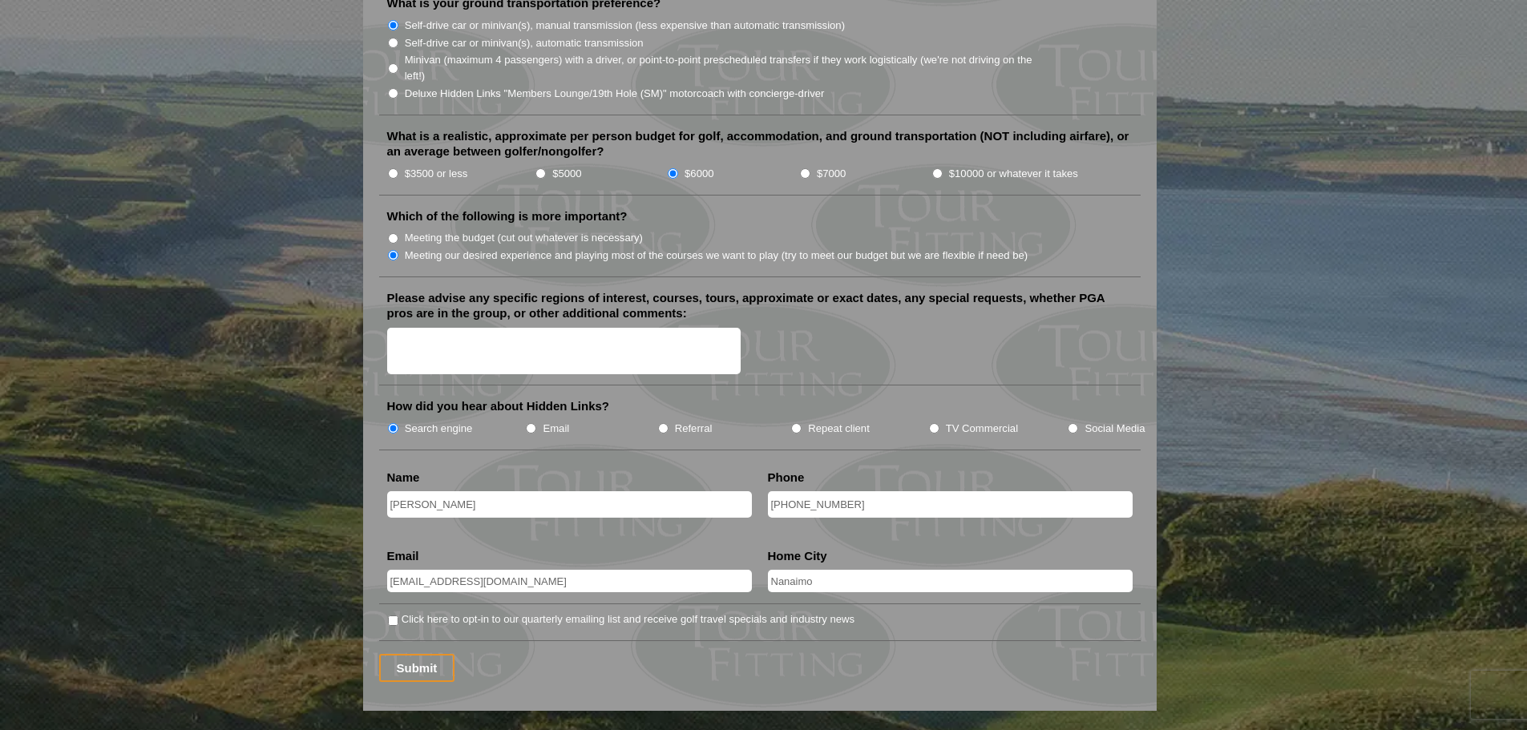
scroll to position [1683, 0]
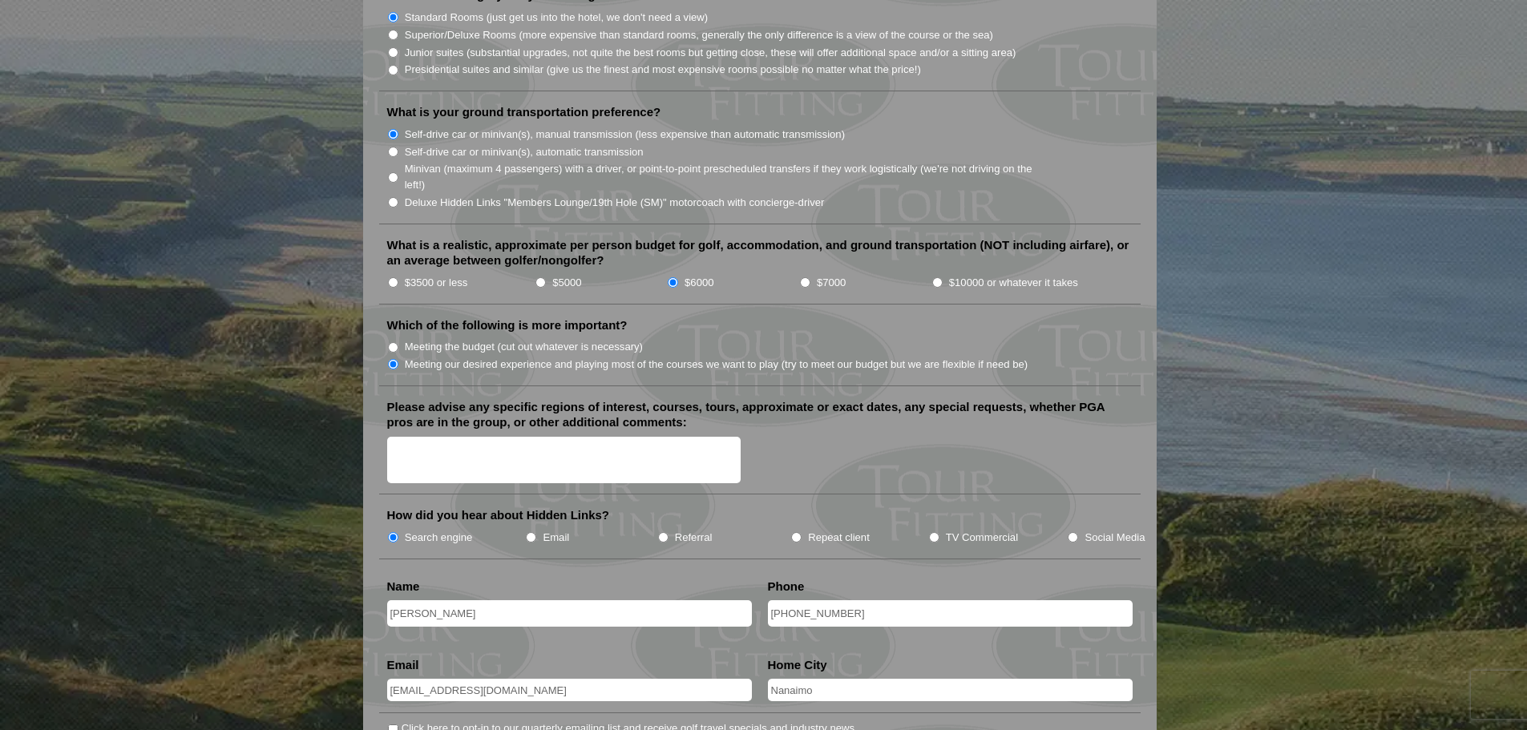
click at [407, 439] on textarea "Please advise any specific regions of interest, courses, tours, approximate or …" at bounding box center [564, 460] width 354 height 47
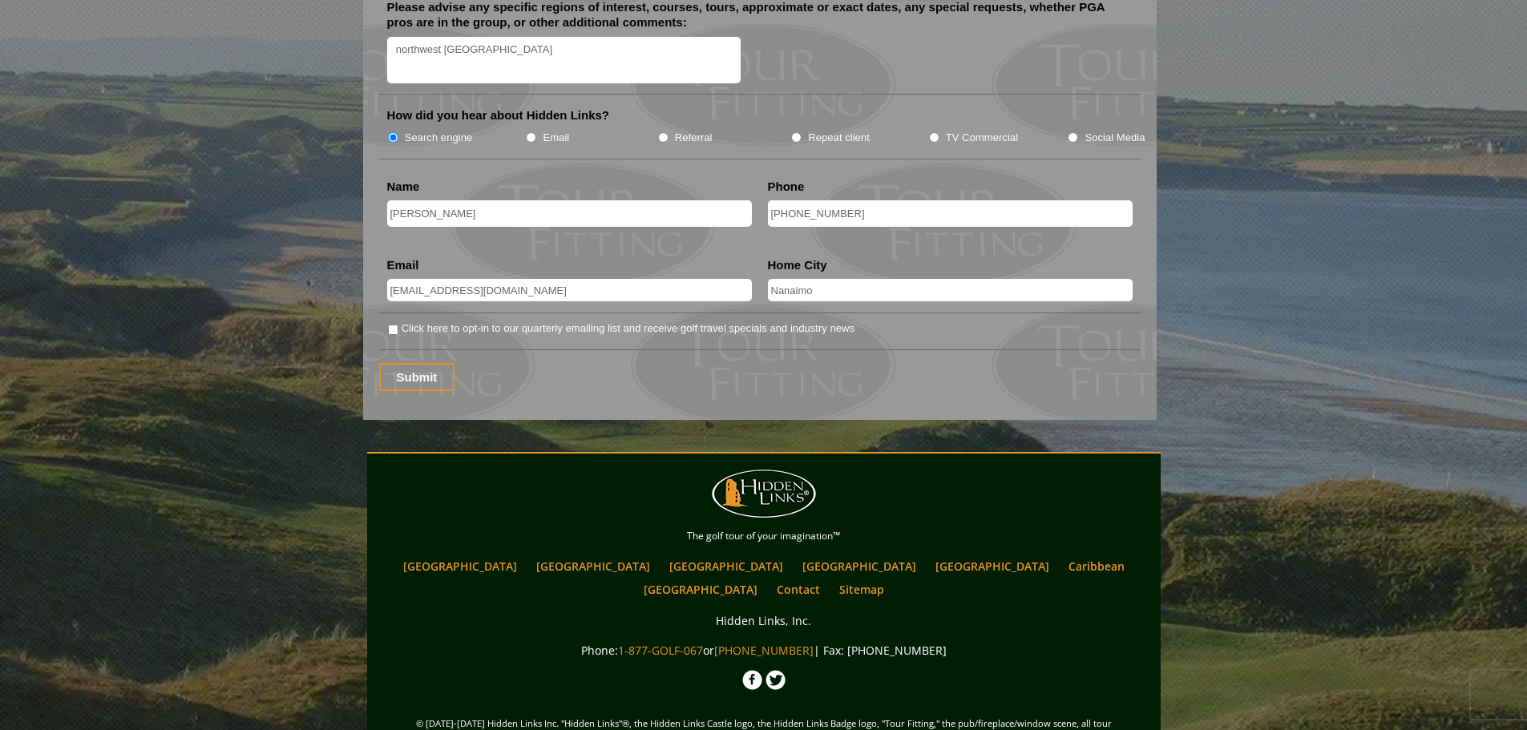
scroll to position [2084, 0]
type textarea "northwest [GEOGRAPHIC_DATA]"
click at [435, 362] on input "Submit" at bounding box center [417, 376] width 76 height 28
